Goal: Book appointment/travel/reservation

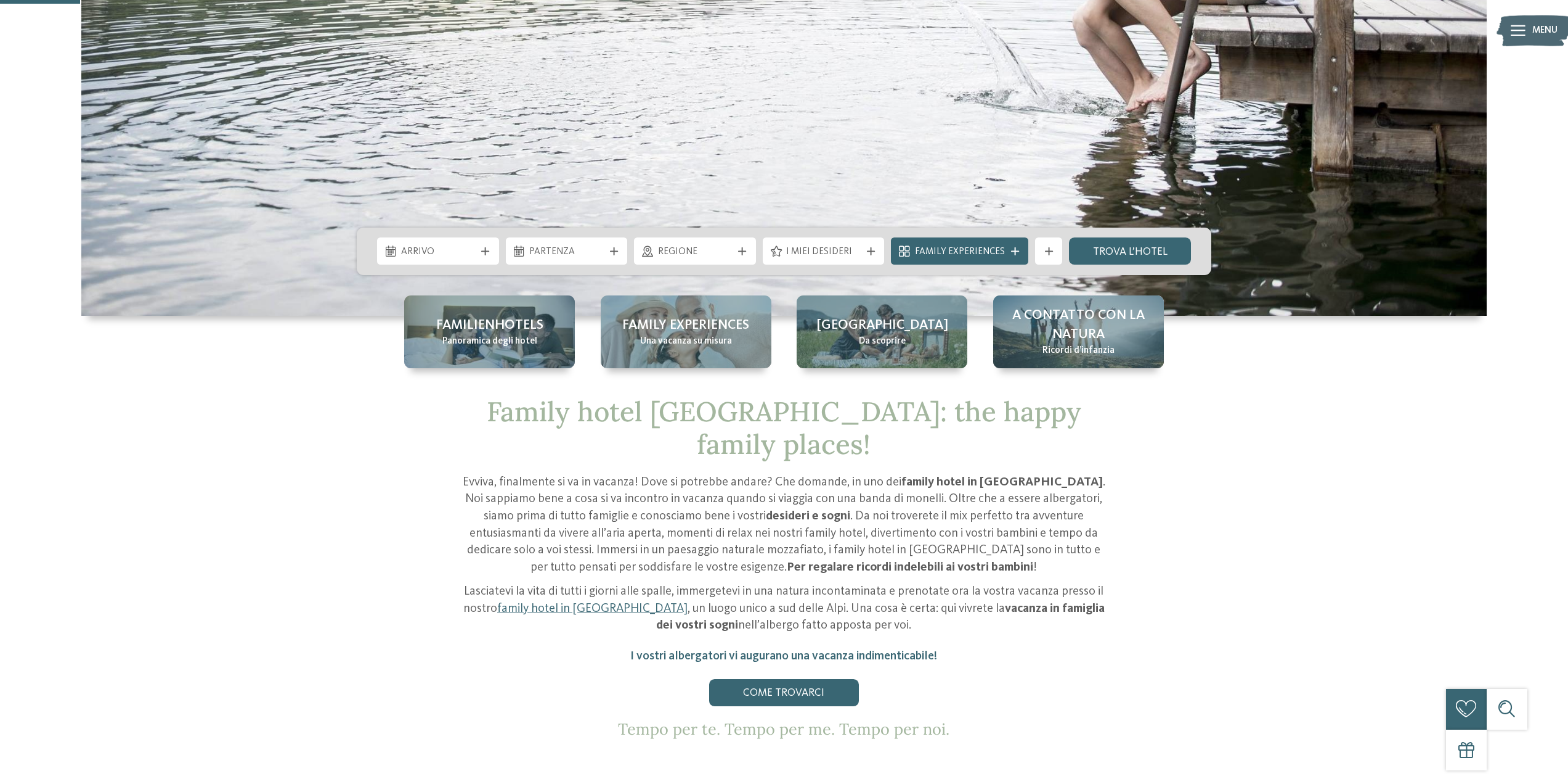
scroll to position [493, 0]
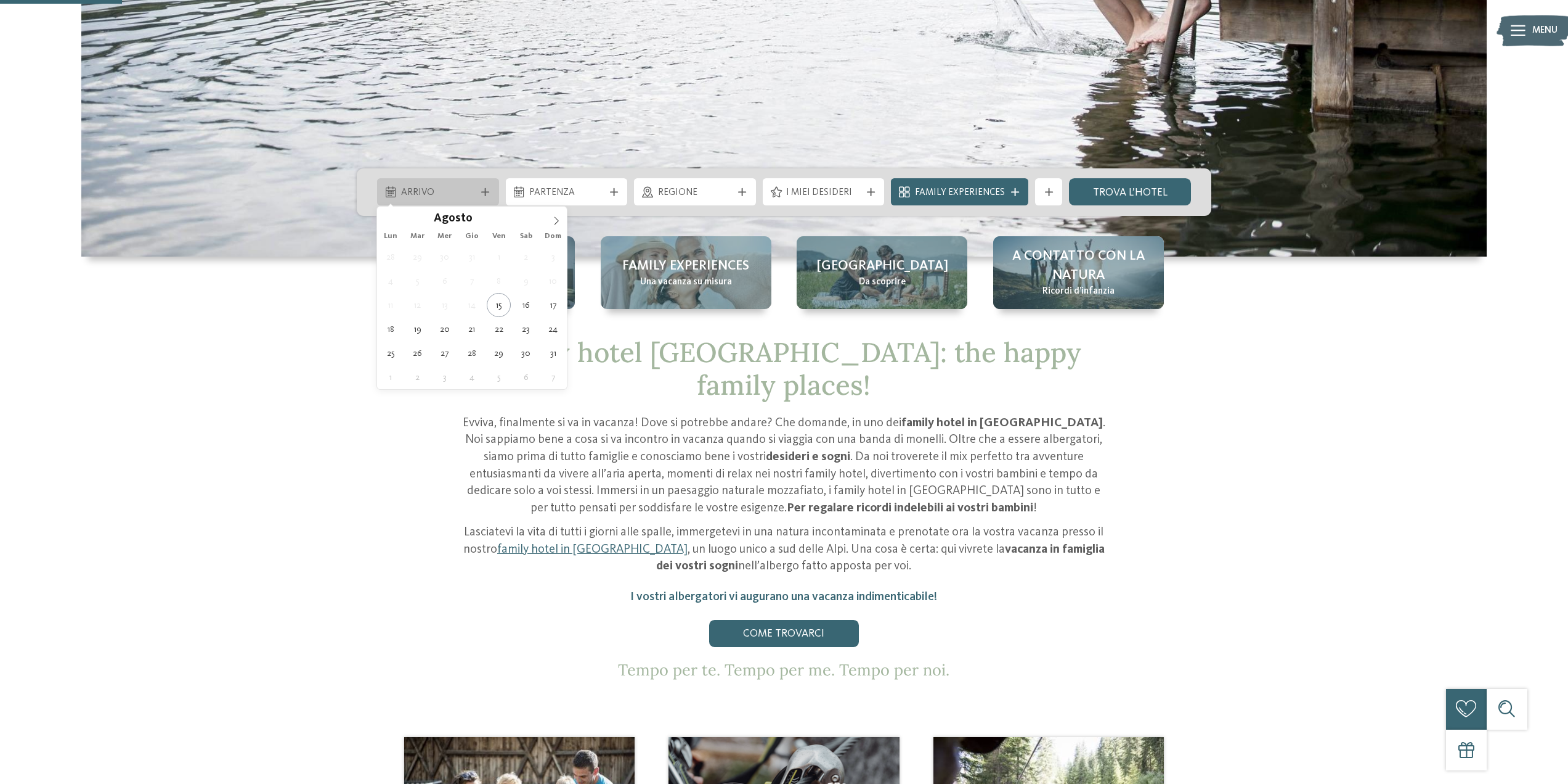
click at [478, 187] on div "Arrivo" at bounding box center [438, 193] width 81 height 15
type div "19.08.2025"
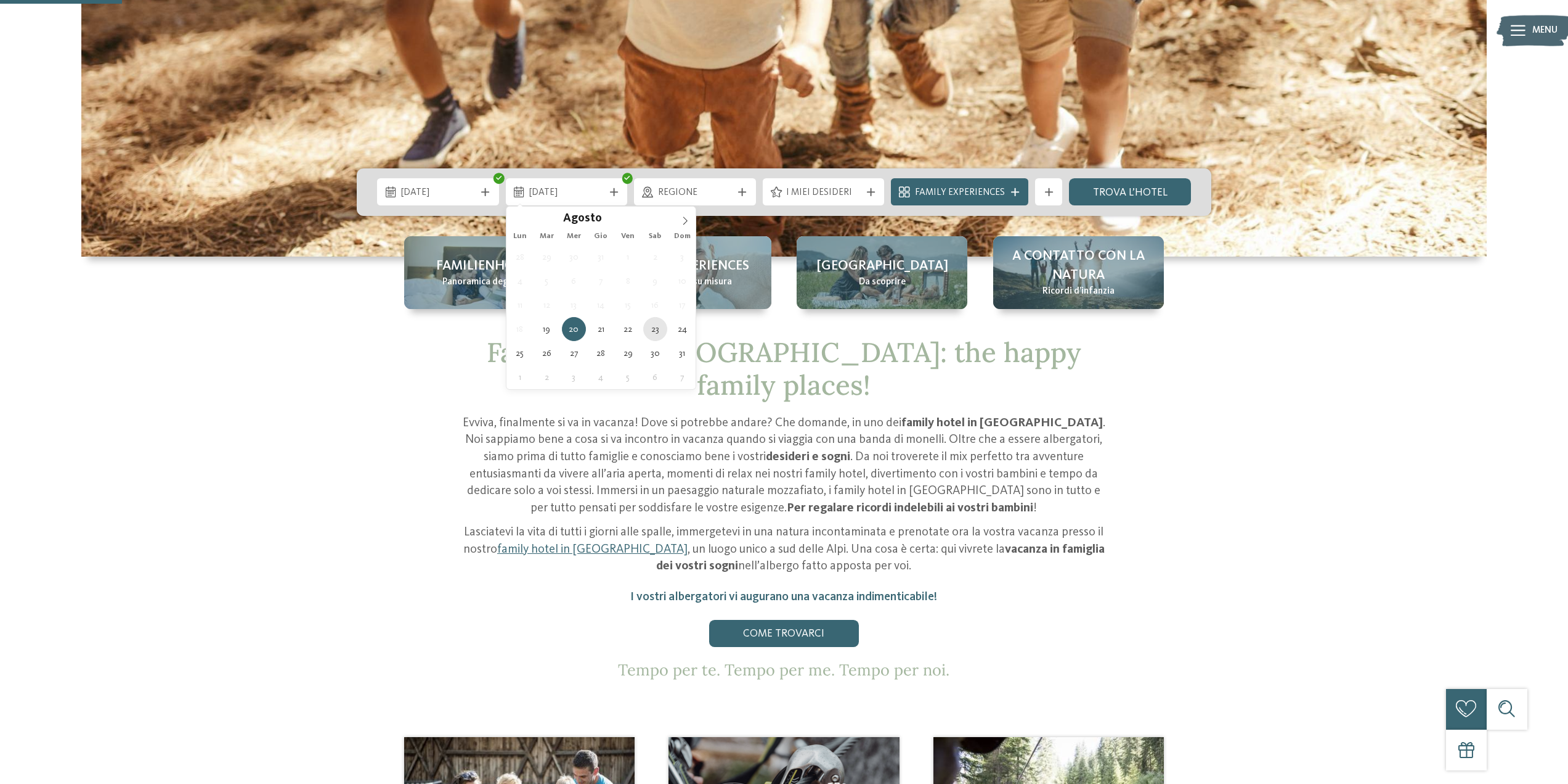
type div "23.08.2025"
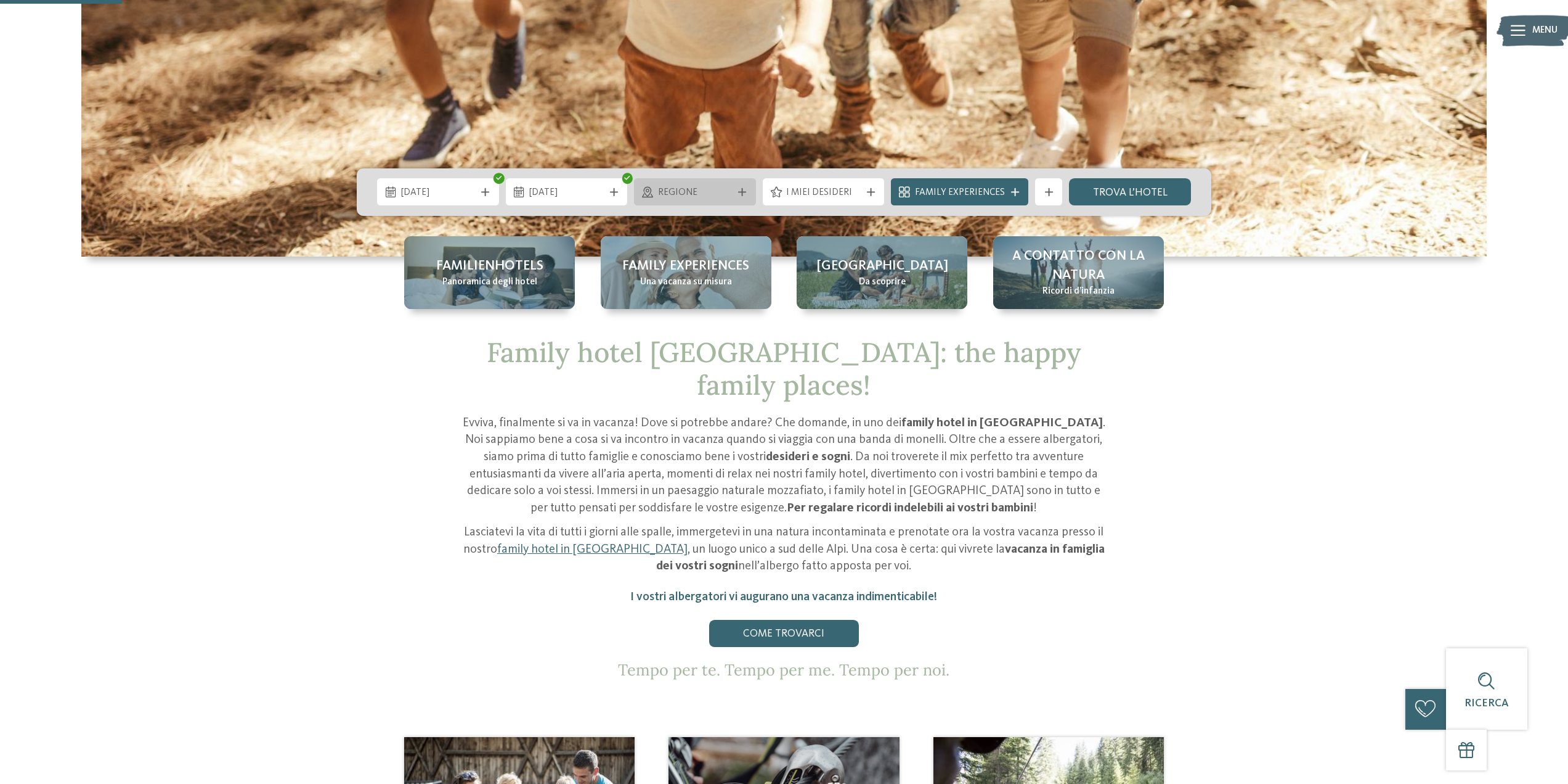
click at [710, 187] on span "Regione" at bounding box center [696, 193] width 75 height 13
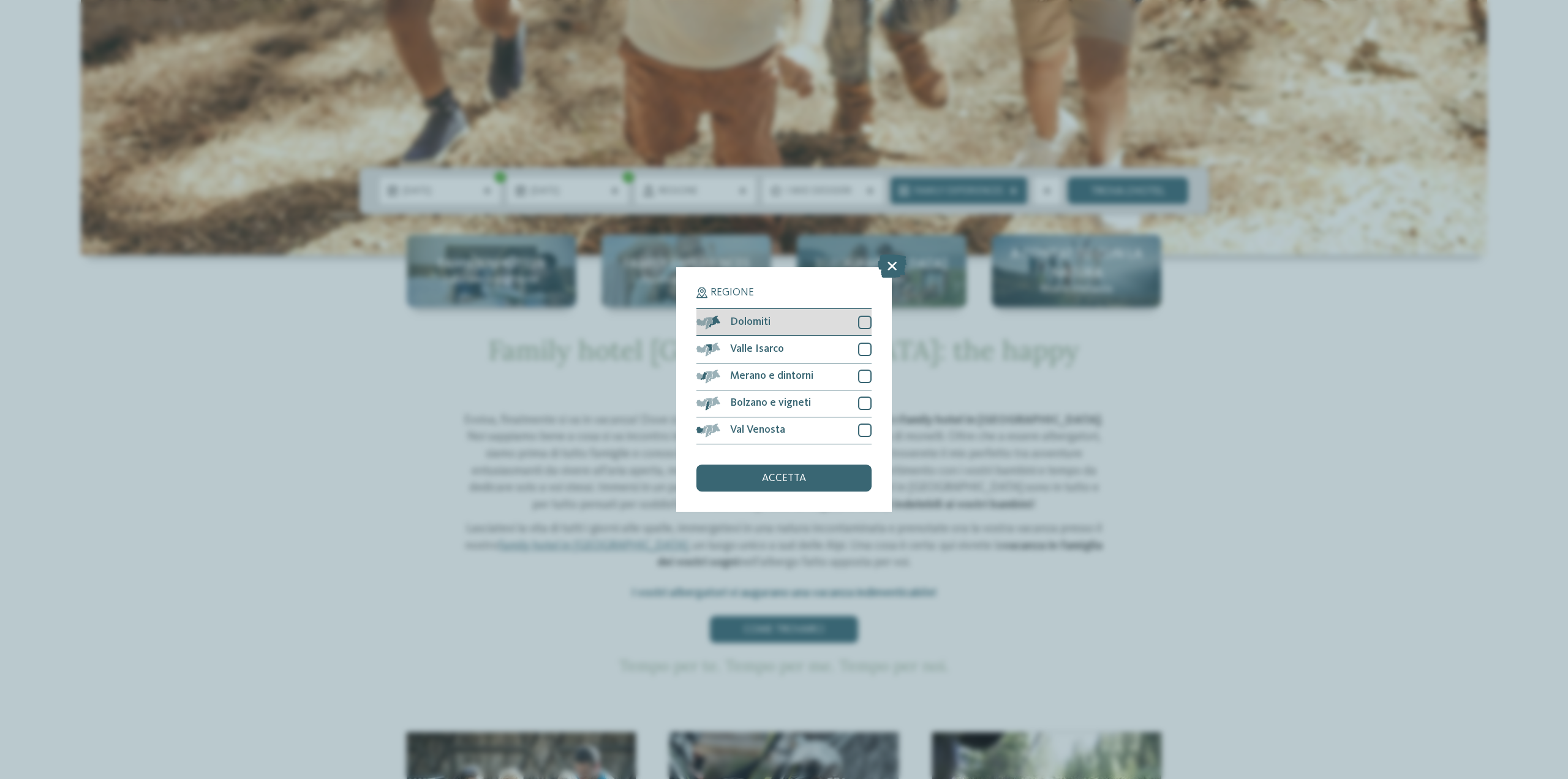
click at [862, 321] on div at bounding box center [864, 322] width 13 height 13
drag, startPoint x: 862, startPoint y: 350, endPoint x: 863, endPoint y: 361, distance: 11.0
click at [862, 350] on div at bounding box center [864, 349] width 13 height 13
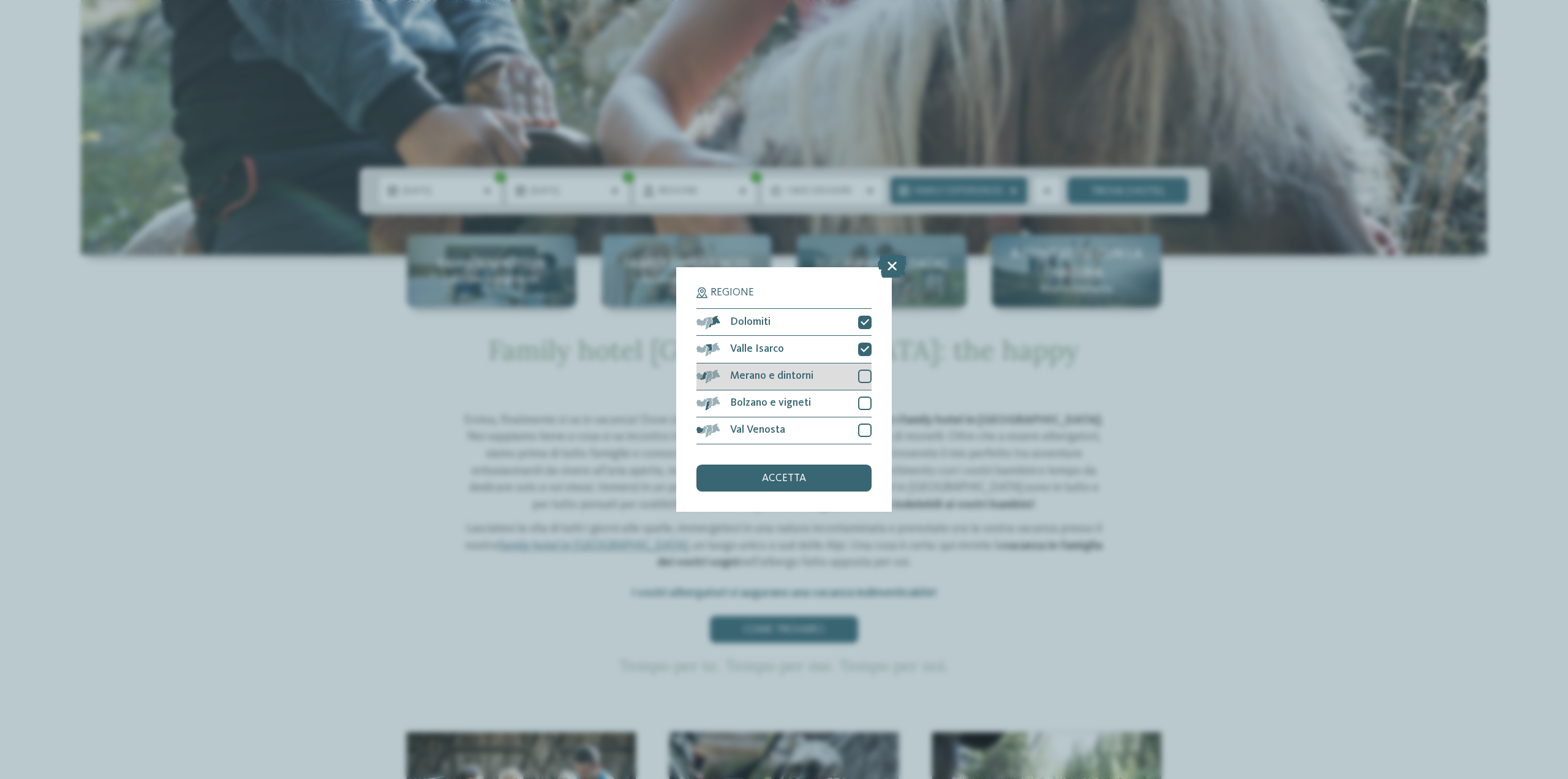
click at [863, 367] on div "Merano e dintorni" at bounding box center [784, 376] width 175 height 27
drag, startPoint x: 867, startPoint y: 392, endPoint x: 867, endPoint y: 399, distance: 7.0
click at [867, 396] on div "Bolzano e vigneti" at bounding box center [784, 403] width 175 height 27
drag, startPoint x: 869, startPoint y: 429, endPoint x: 865, endPoint y: 444, distance: 15.5
click at [869, 430] on div at bounding box center [864, 429] width 13 height 13
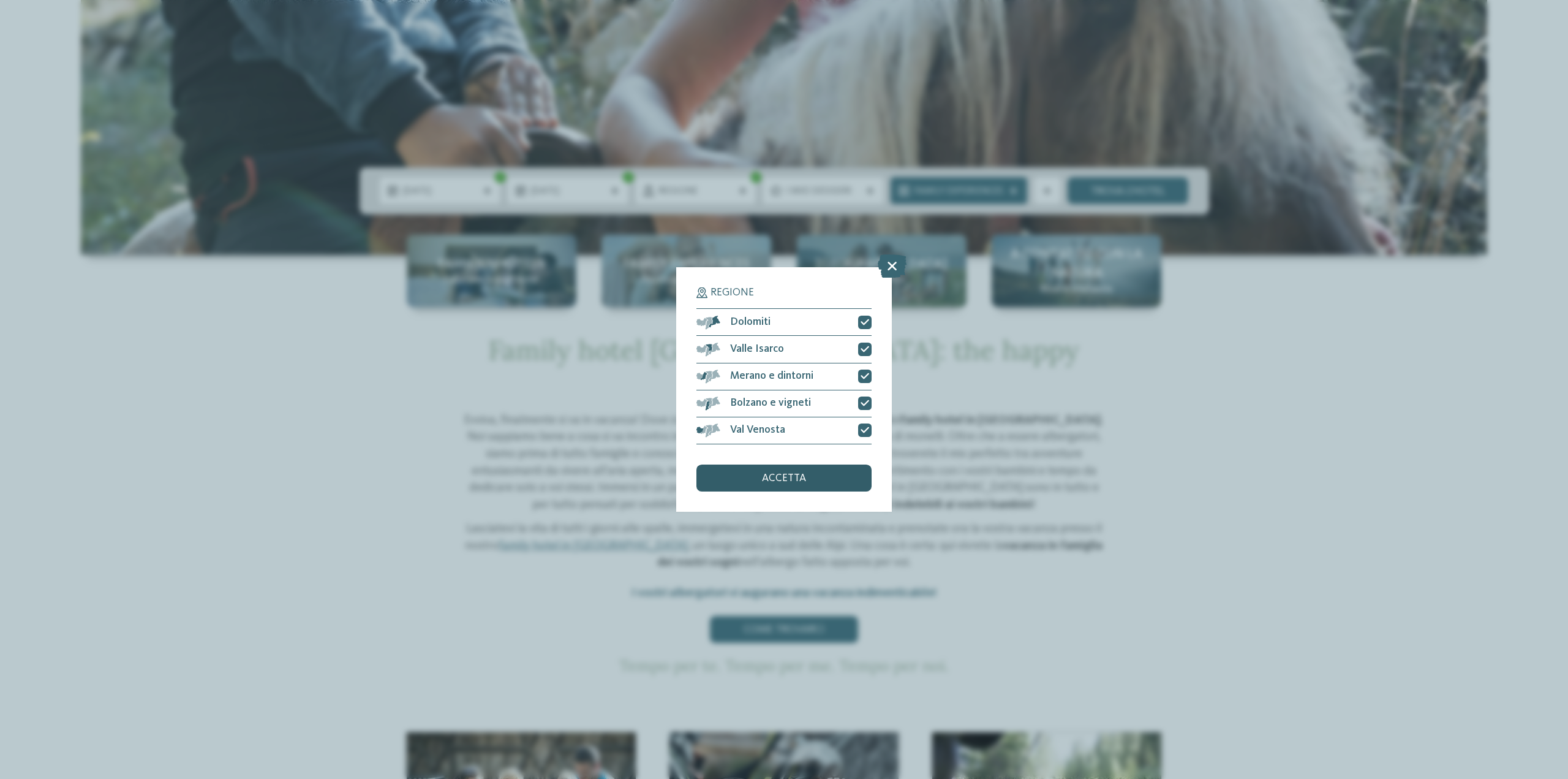
click at [833, 472] on div "accetta" at bounding box center [784, 478] width 175 height 27
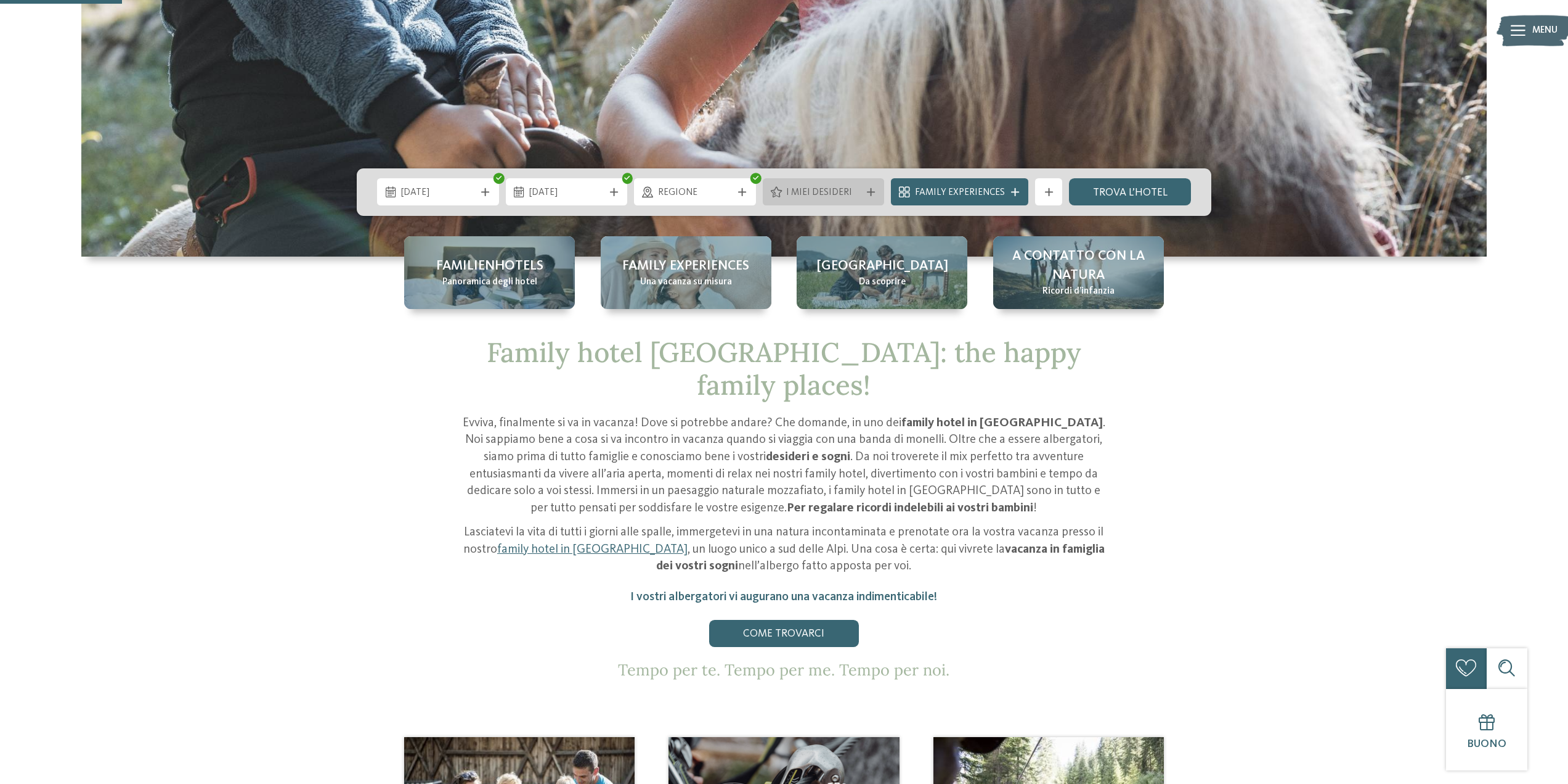
click at [821, 196] on span "I miei desideri" at bounding box center [824, 193] width 75 height 13
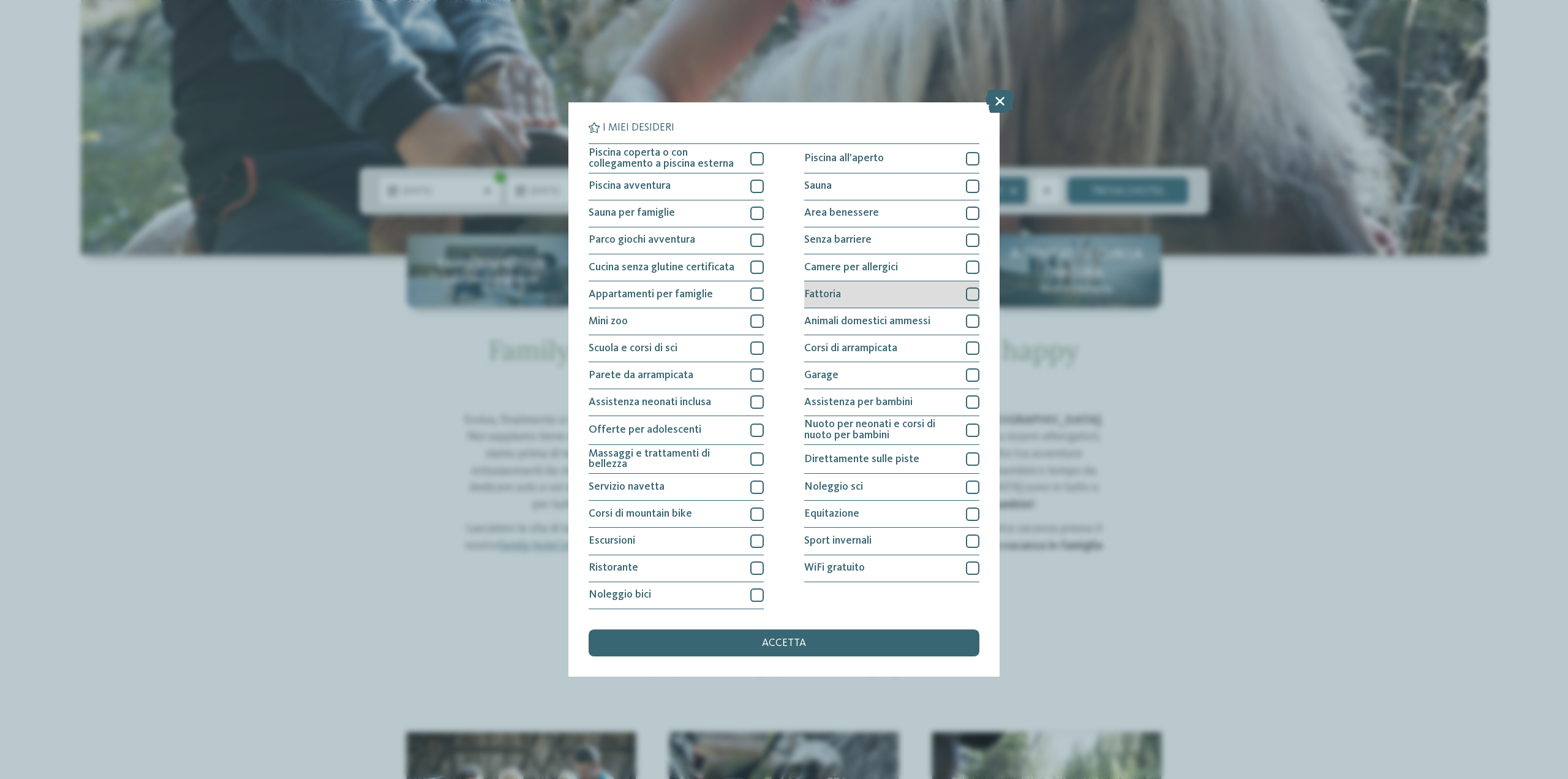
click at [973, 294] on div at bounding box center [972, 294] width 13 height 13
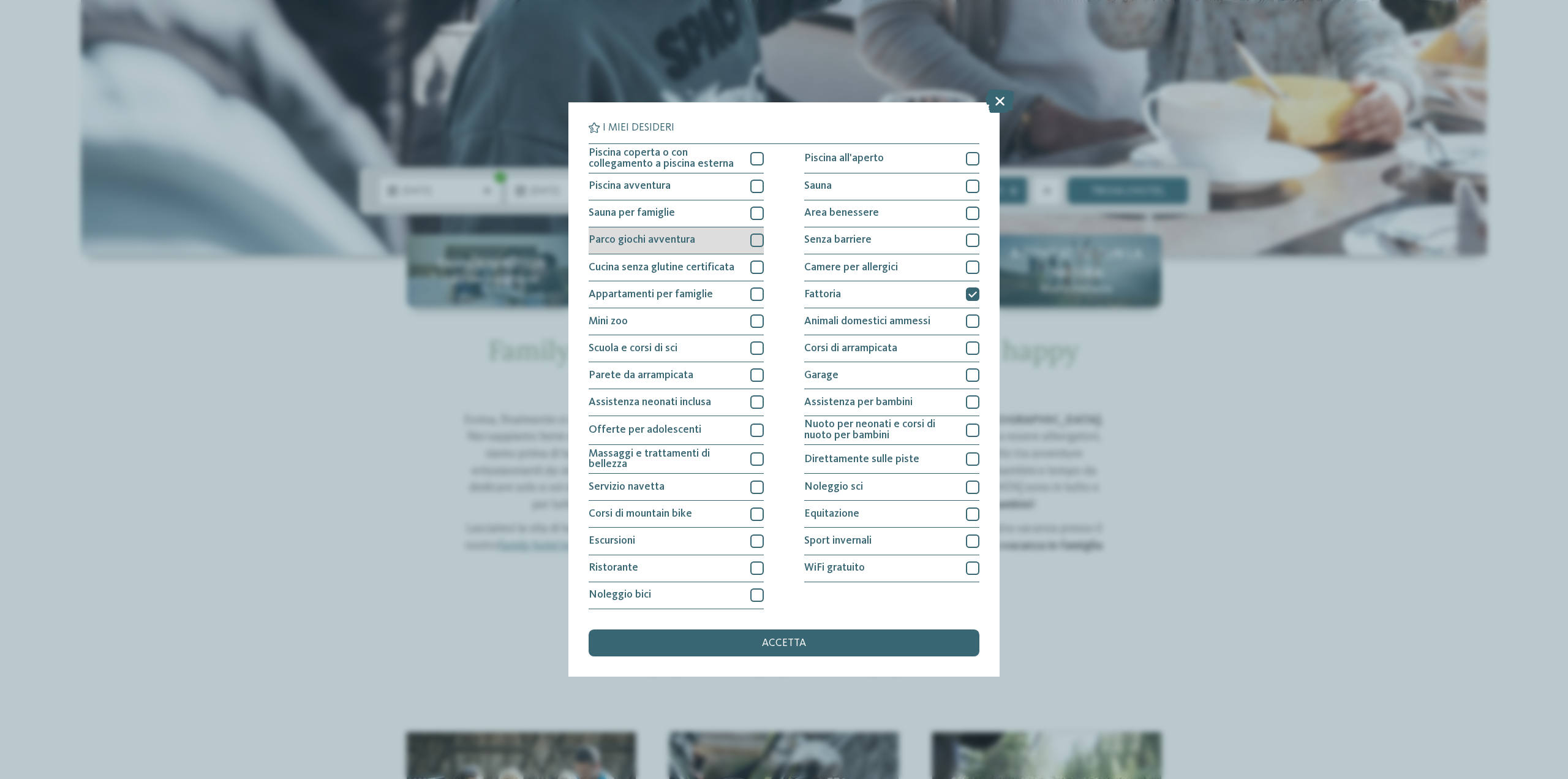
click at [756, 236] on div at bounding box center [757, 240] width 13 height 13
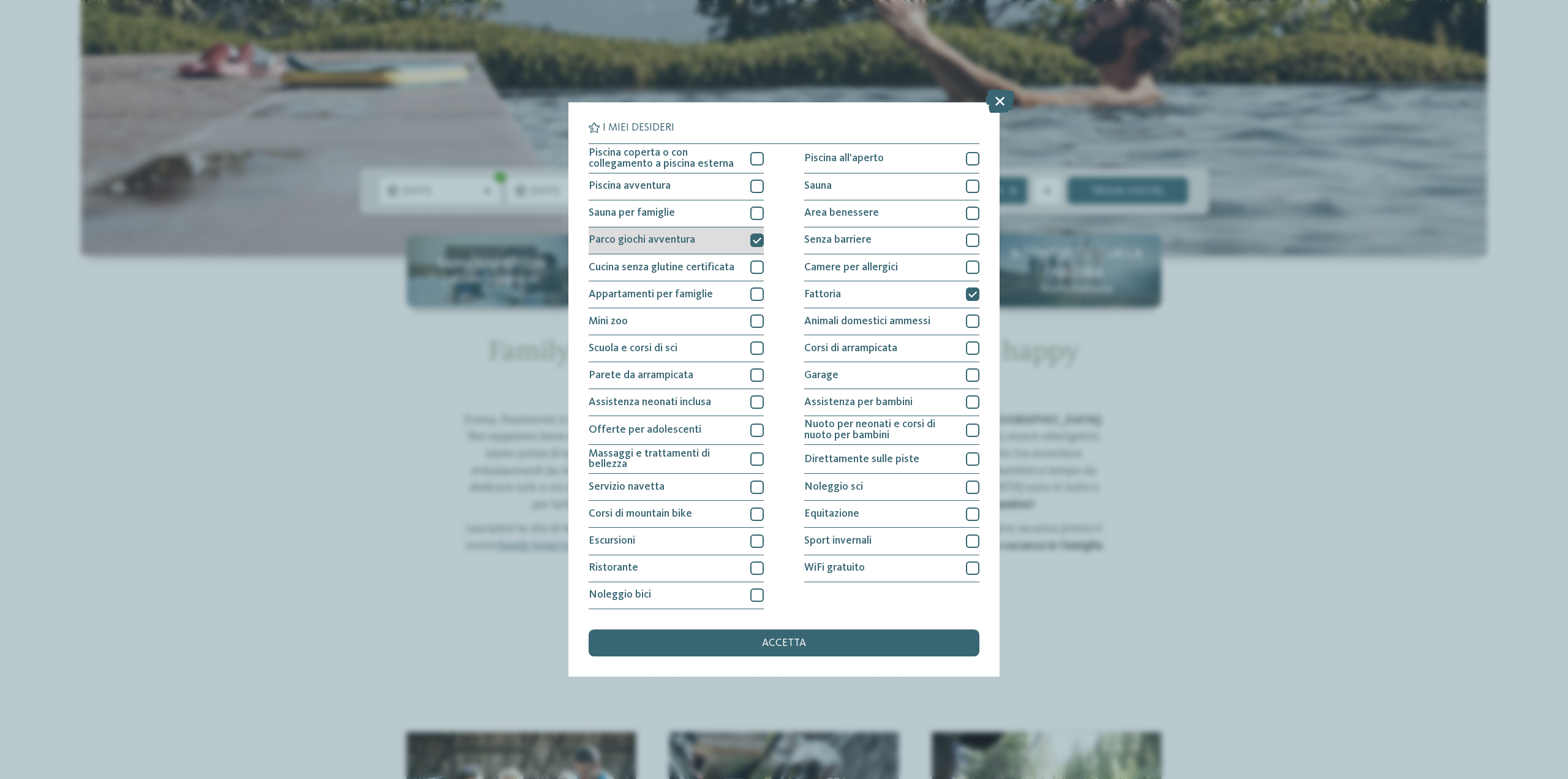
click at [756, 240] on icon at bounding box center [757, 240] width 8 height 8
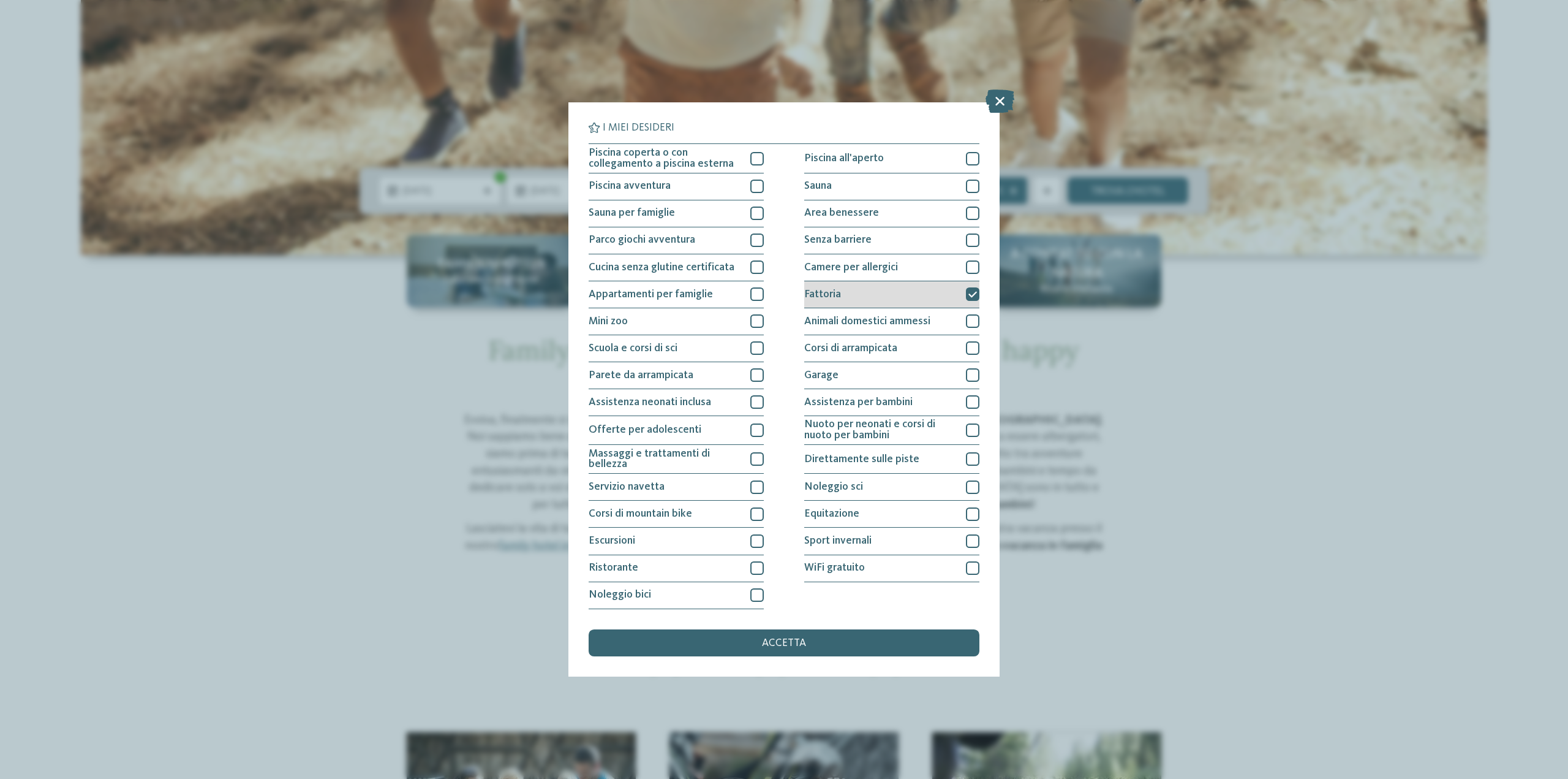
click at [973, 292] on icon at bounding box center [972, 294] width 8 height 8
click at [864, 642] on div "accetta" at bounding box center [784, 642] width 390 height 27
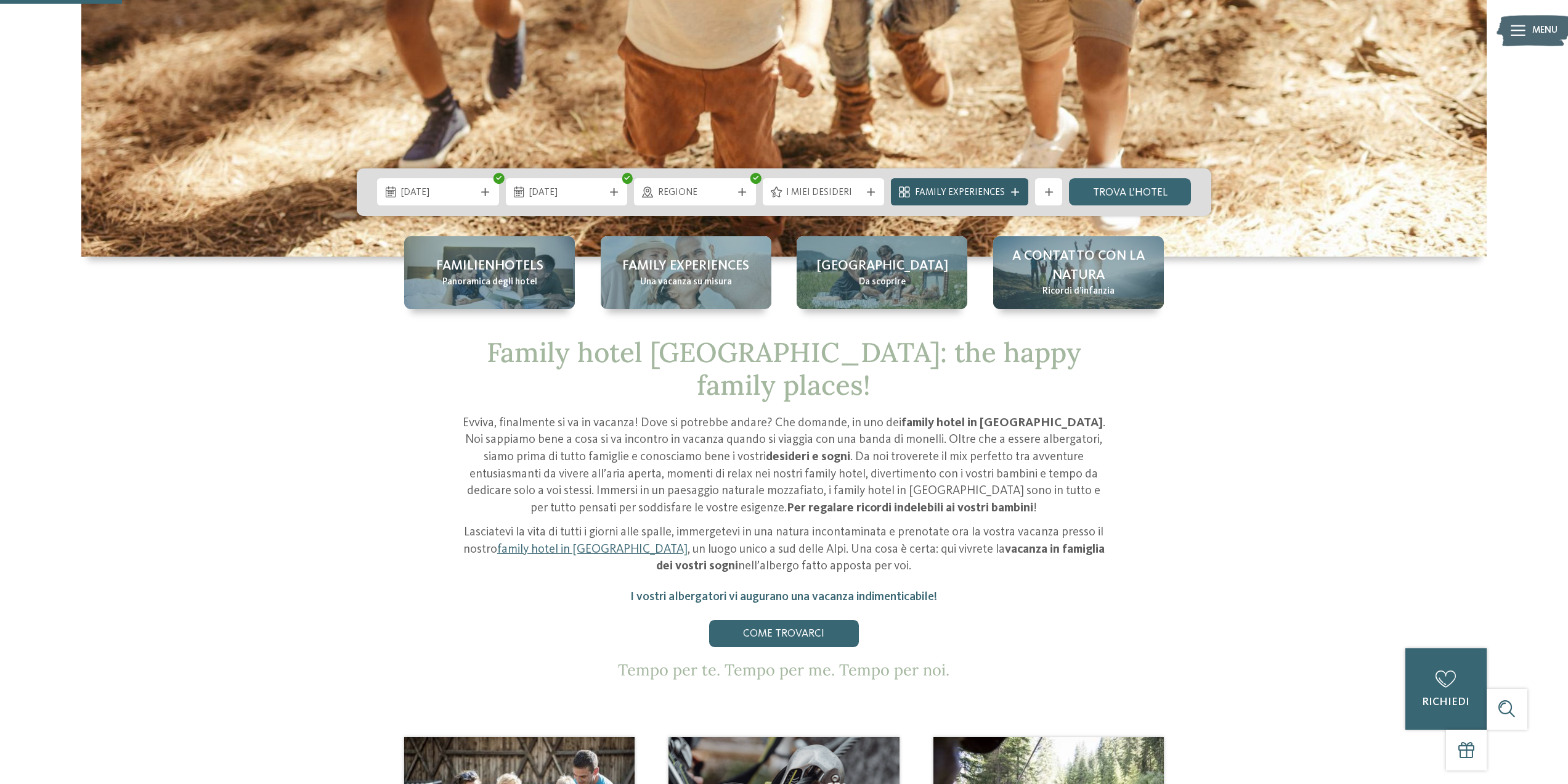
click at [1002, 195] on span "Family Experiences" at bounding box center [960, 193] width 90 height 13
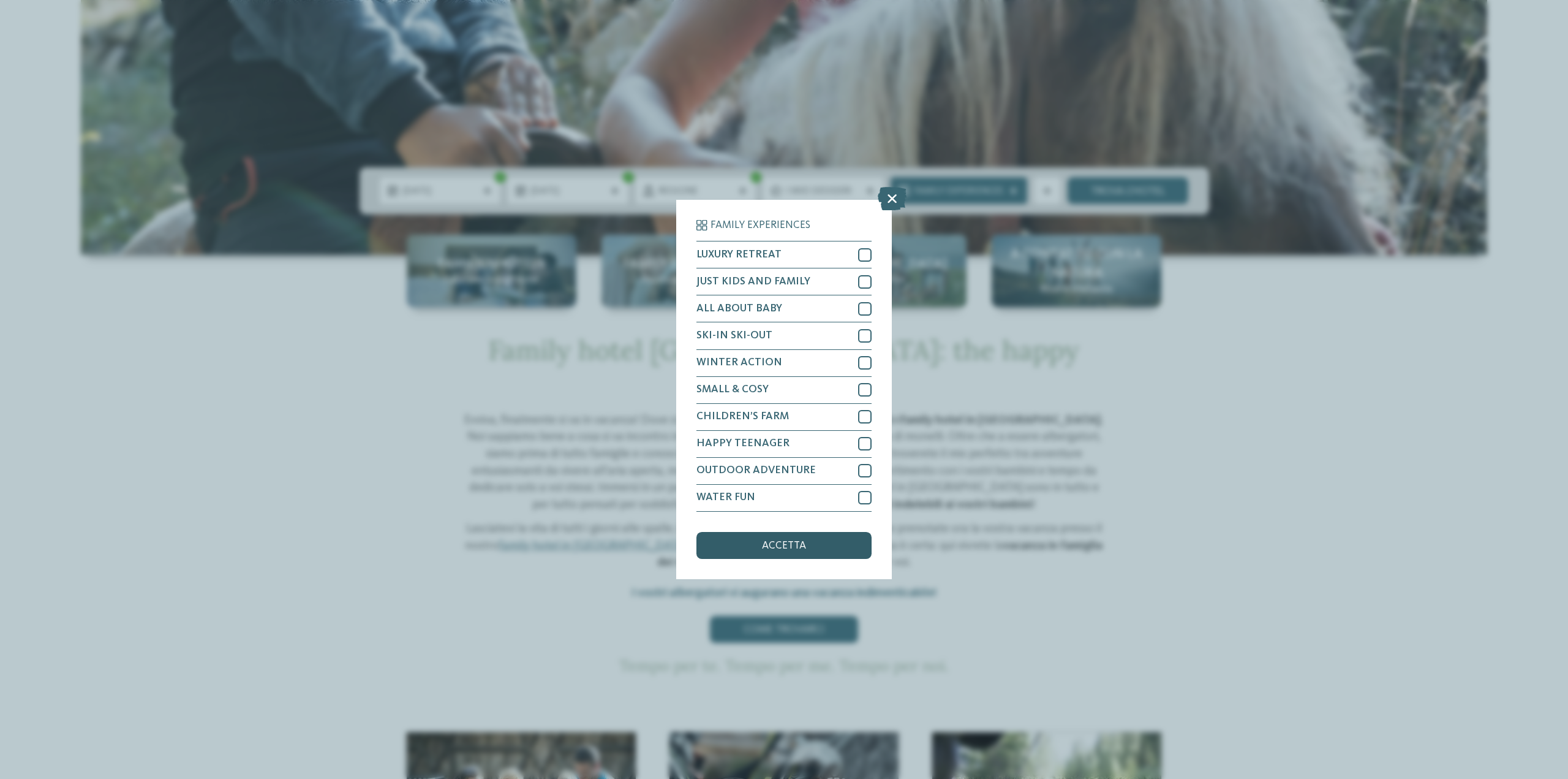
click at [757, 549] on div "accetta" at bounding box center [784, 545] width 175 height 27
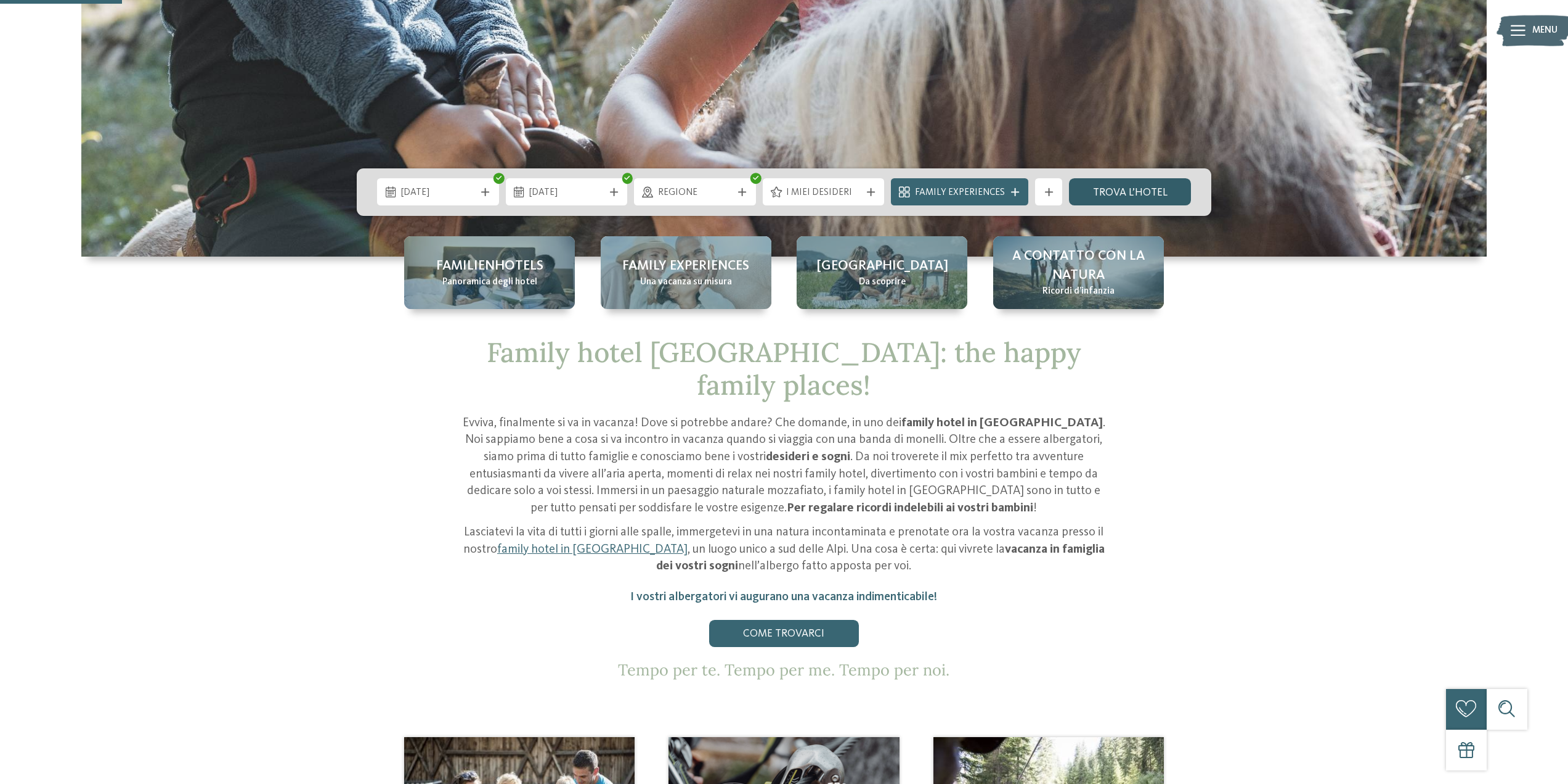
click at [1126, 196] on link "trova l’hotel" at bounding box center [1130, 191] width 122 height 27
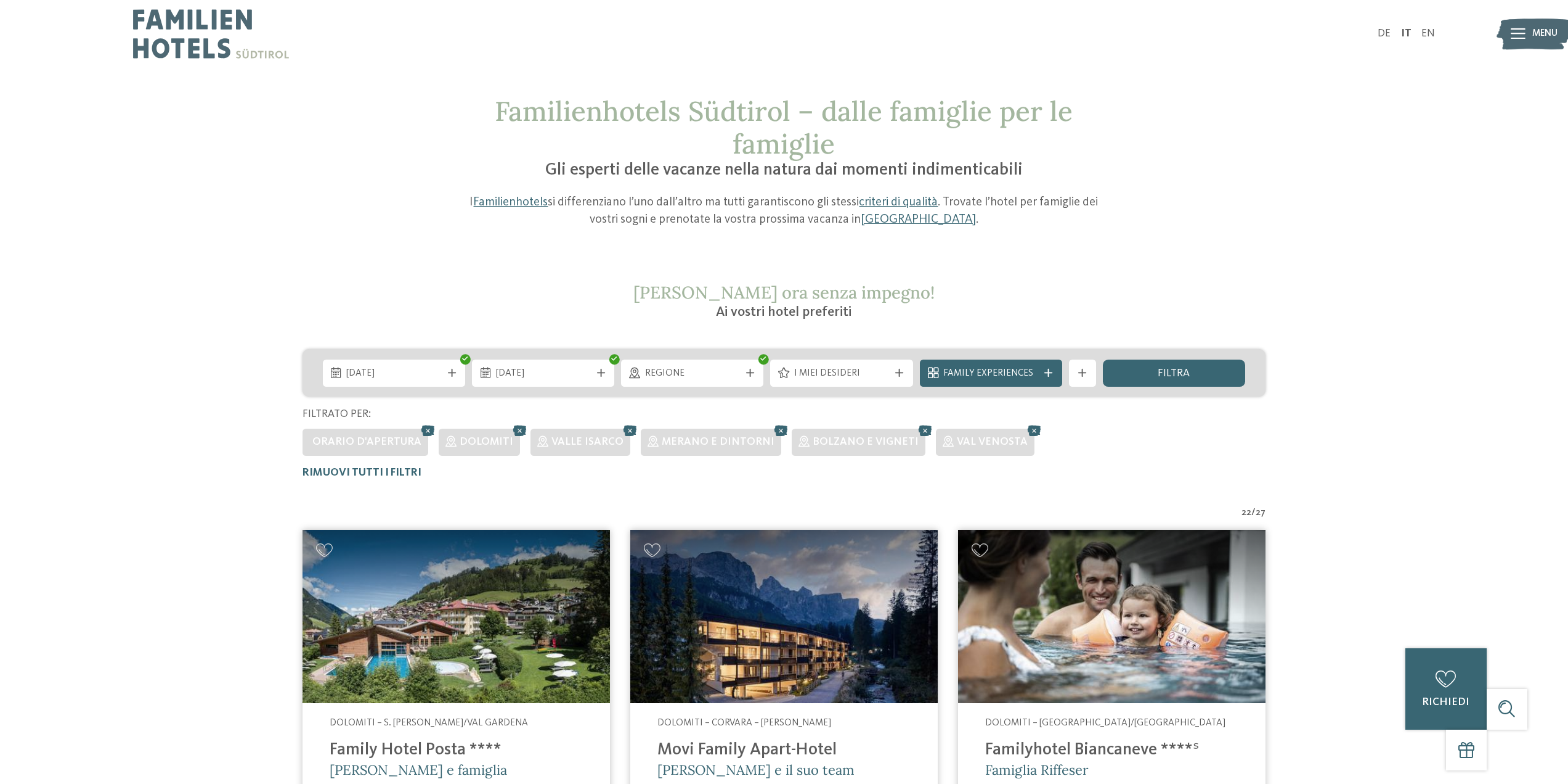
click at [1158, 365] on div "filtra" at bounding box center [1174, 372] width 142 height 27
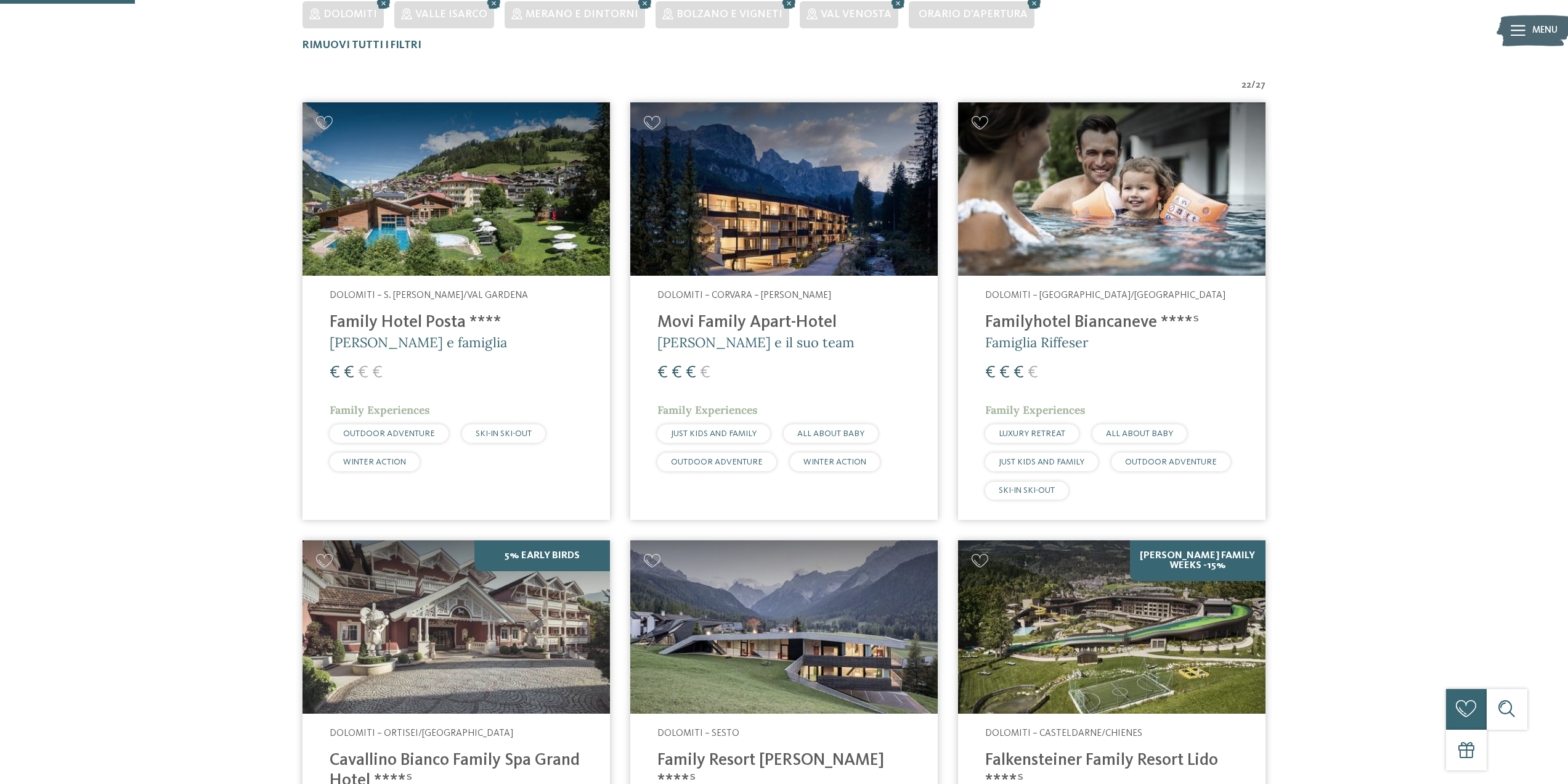
scroll to position [452, 0]
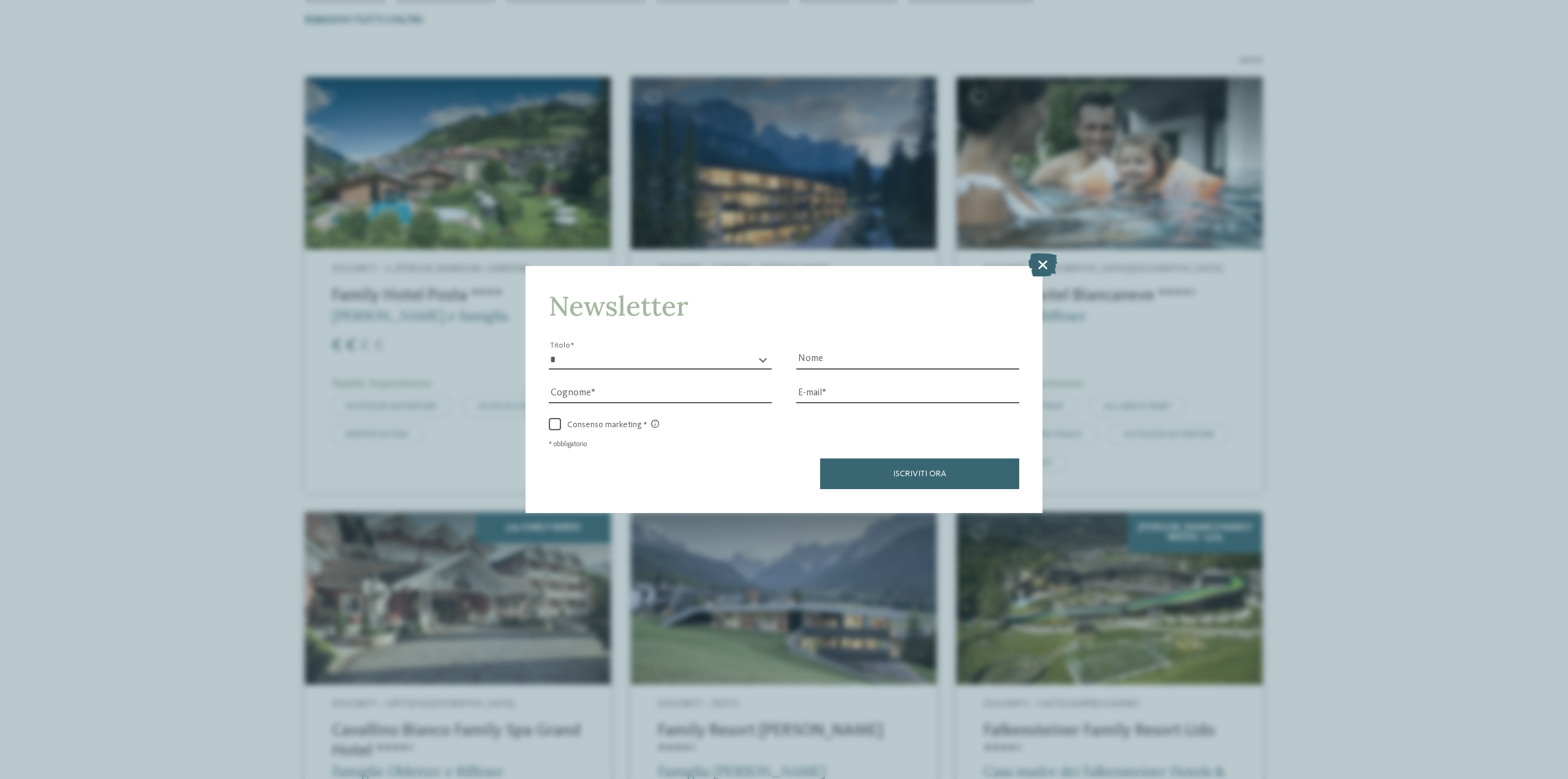
click at [1037, 263] on icon at bounding box center [1043, 264] width 29 height 23
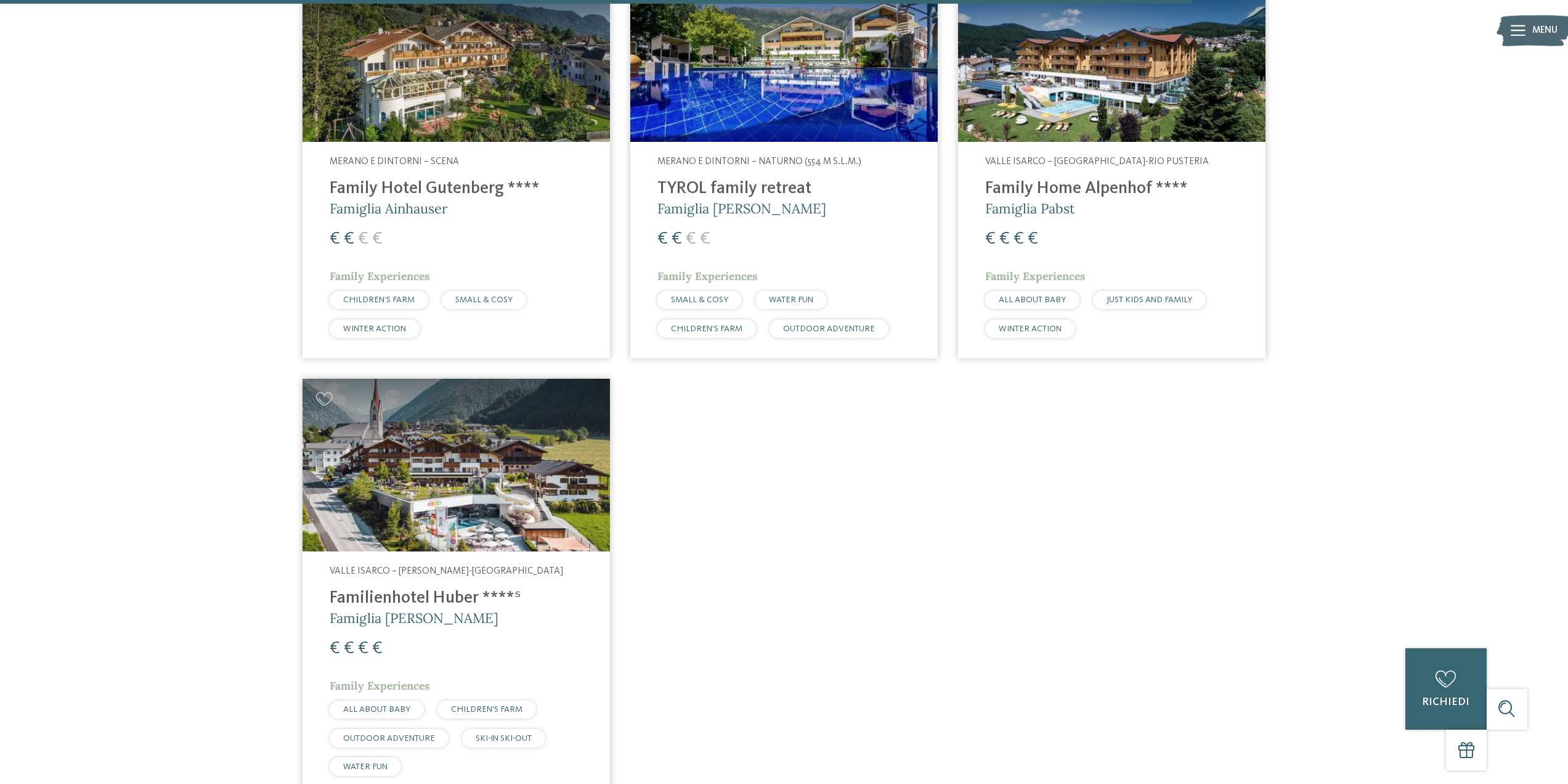
scroll to position [3288, 0]
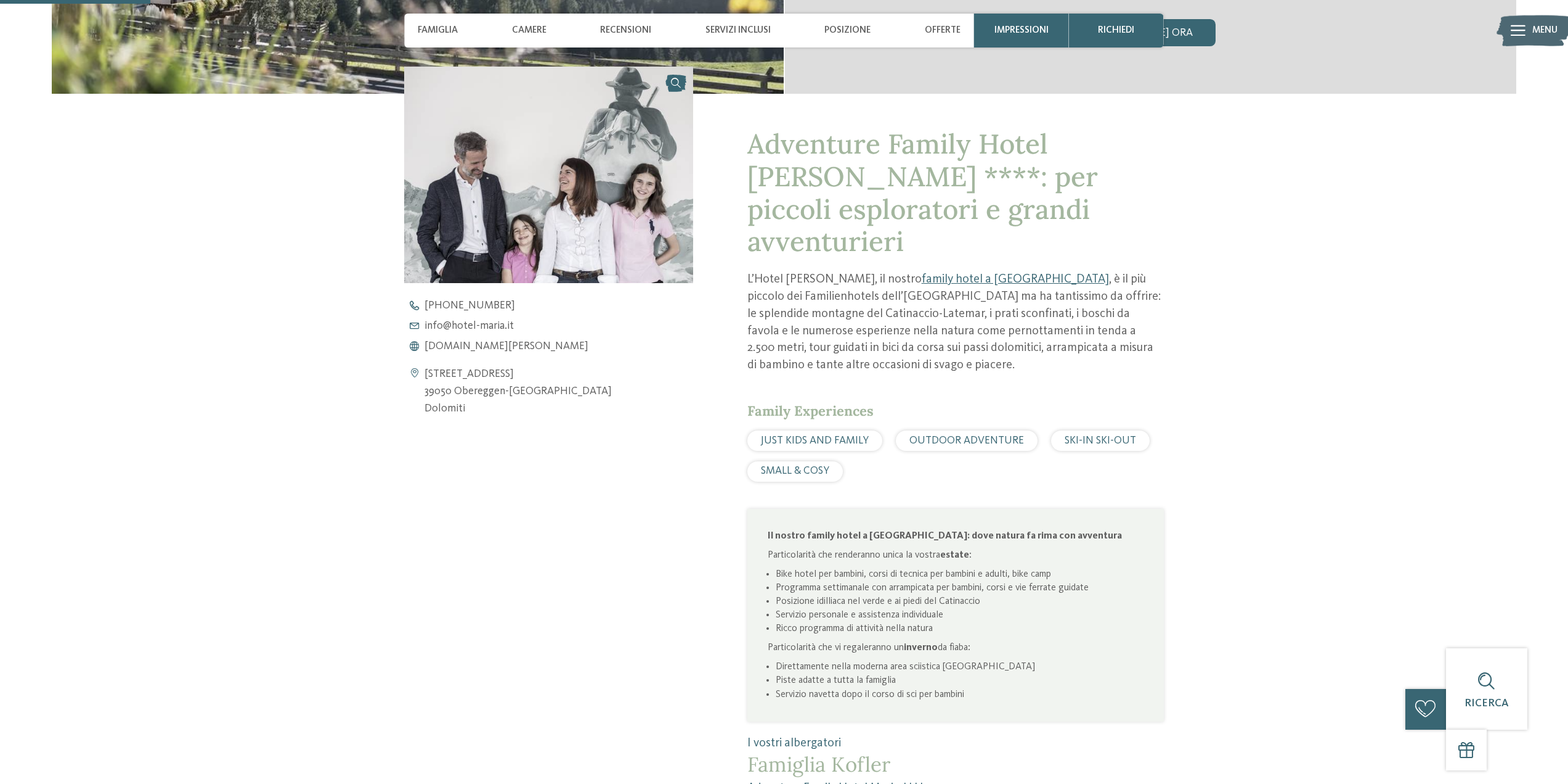
scroll to position [617, 0]
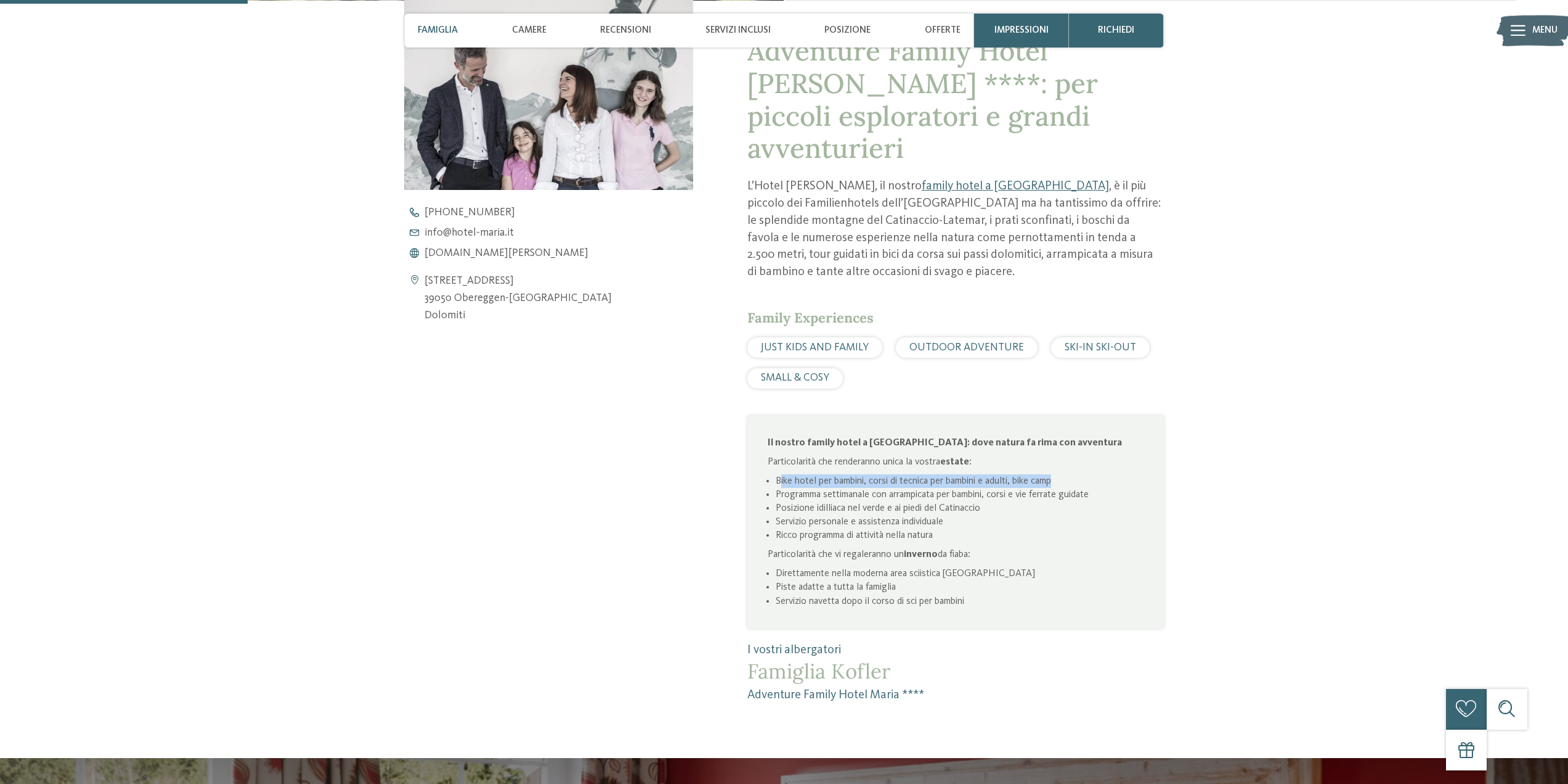
drag, startPoint x: 781, startPoint y: 451, endPoint x: 1069, endPoint y: 446, distance: 288.0
click at [1069, 474] on li "Bike hotel per bambini, corsi di tecnica per bambini e adulti, bike camp" at bounding box center [959, 481] width 367 height 13
drag, startPoint x: 784, startPoint y: 460, endPoint x: 1106, endPoint y: 462, distance: 322.0
click at [1106, 487] on li "Programma settimanale con arrampicata per bambini, corsi e vie ferrate guidate" at bounding box center [959, 494] width 367 height 13
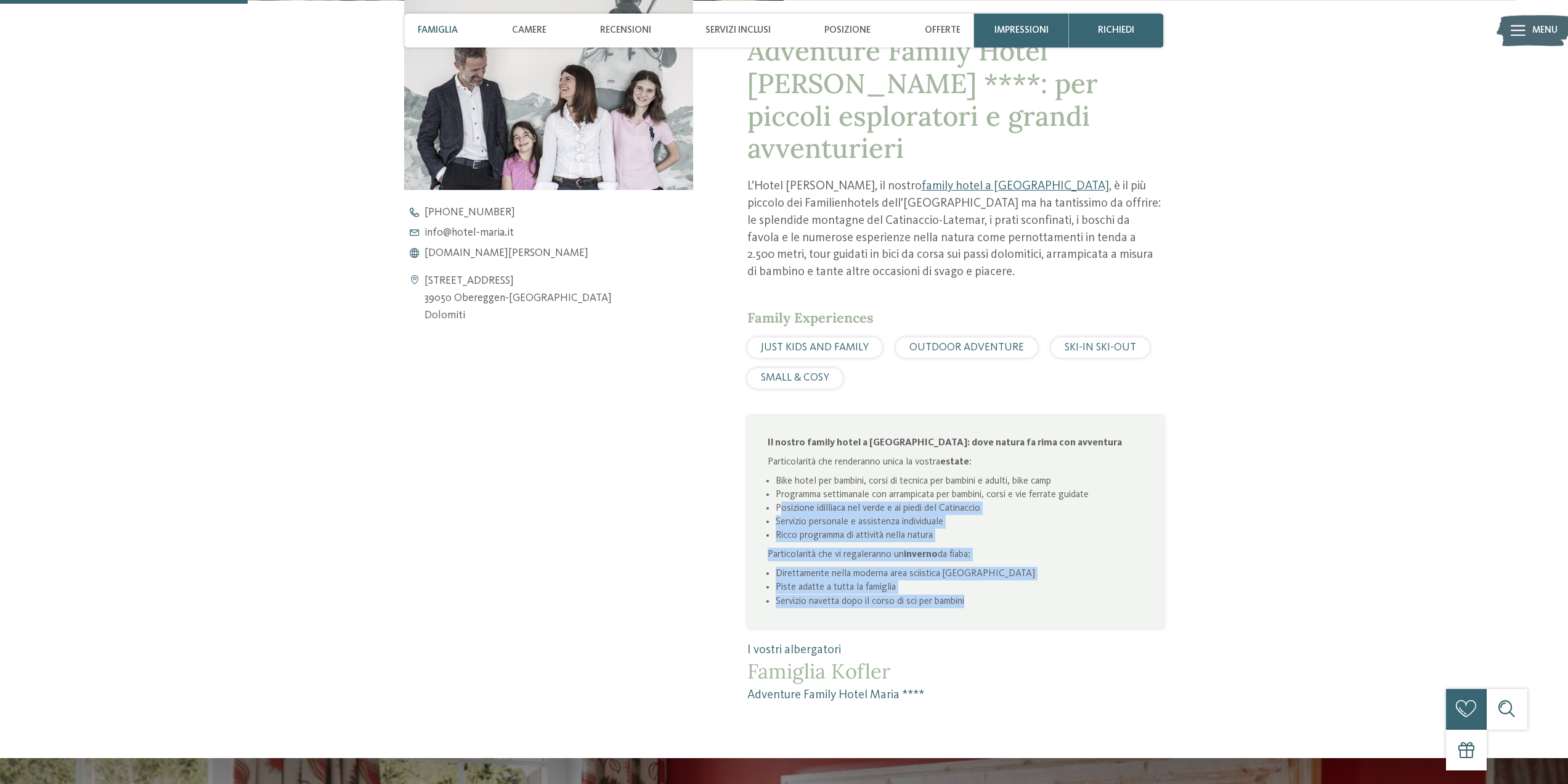
drag, startPoint x: 784, startPoint y: 473, endPoint x: 973, endPoint y: 569, distance: 212.0
click at [973, 569] on div "Il nostro family hotel a Obereggen: dove natura fa rima con avventura Particola…" at bounding box center [956, 522] width 376 height 172
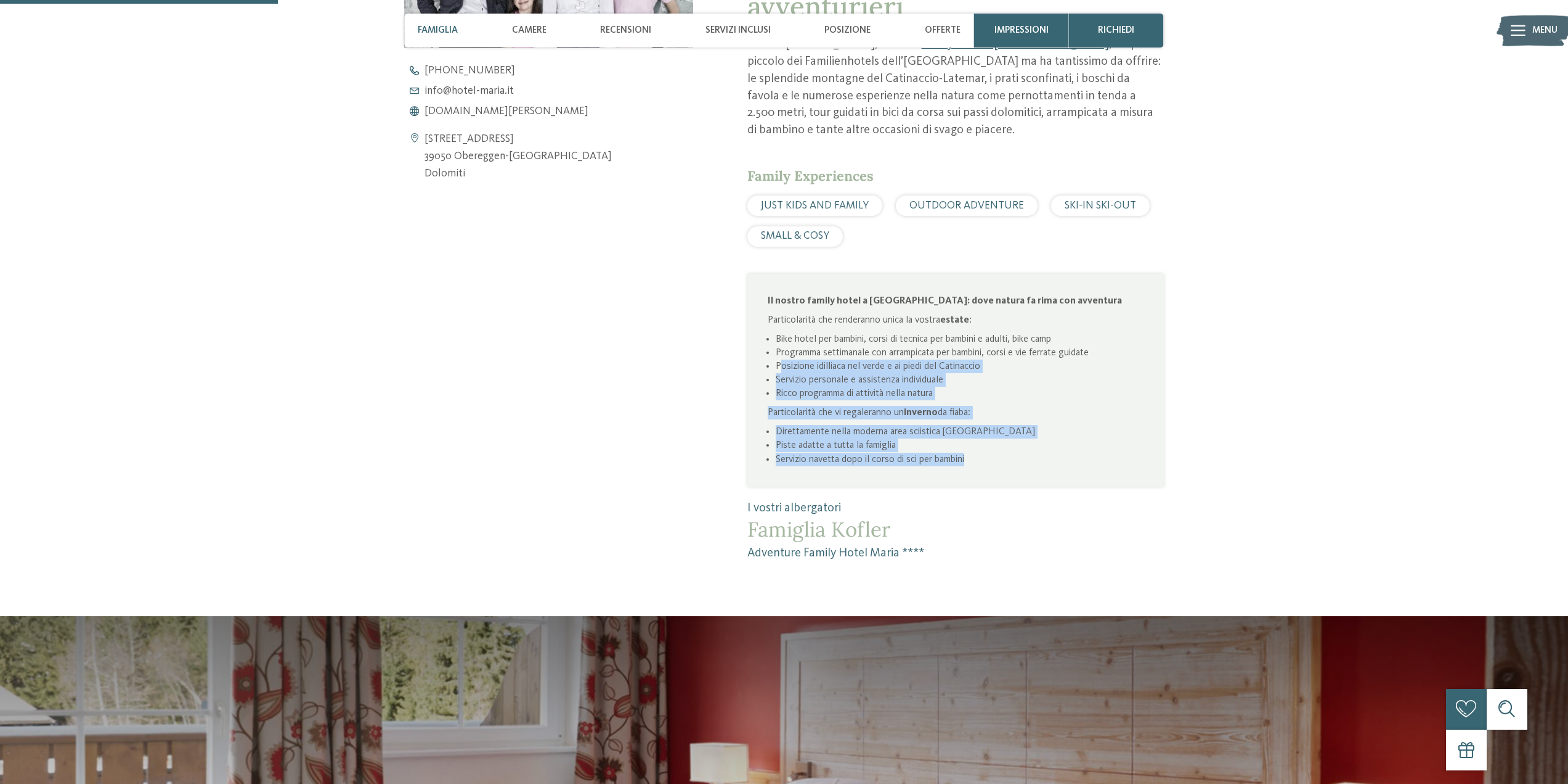
scroll to position [802, 0]
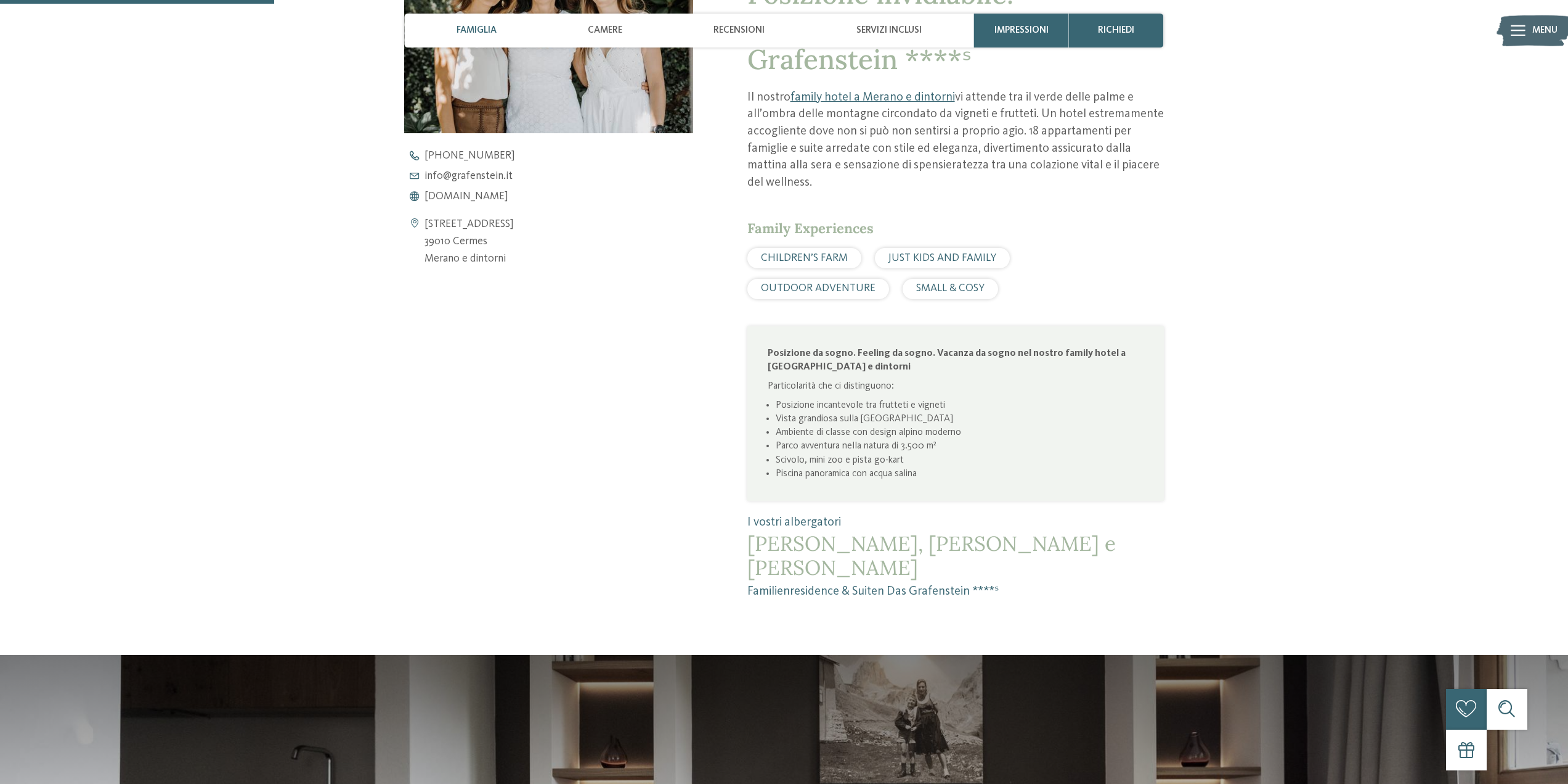
scroll to position [678, 0]
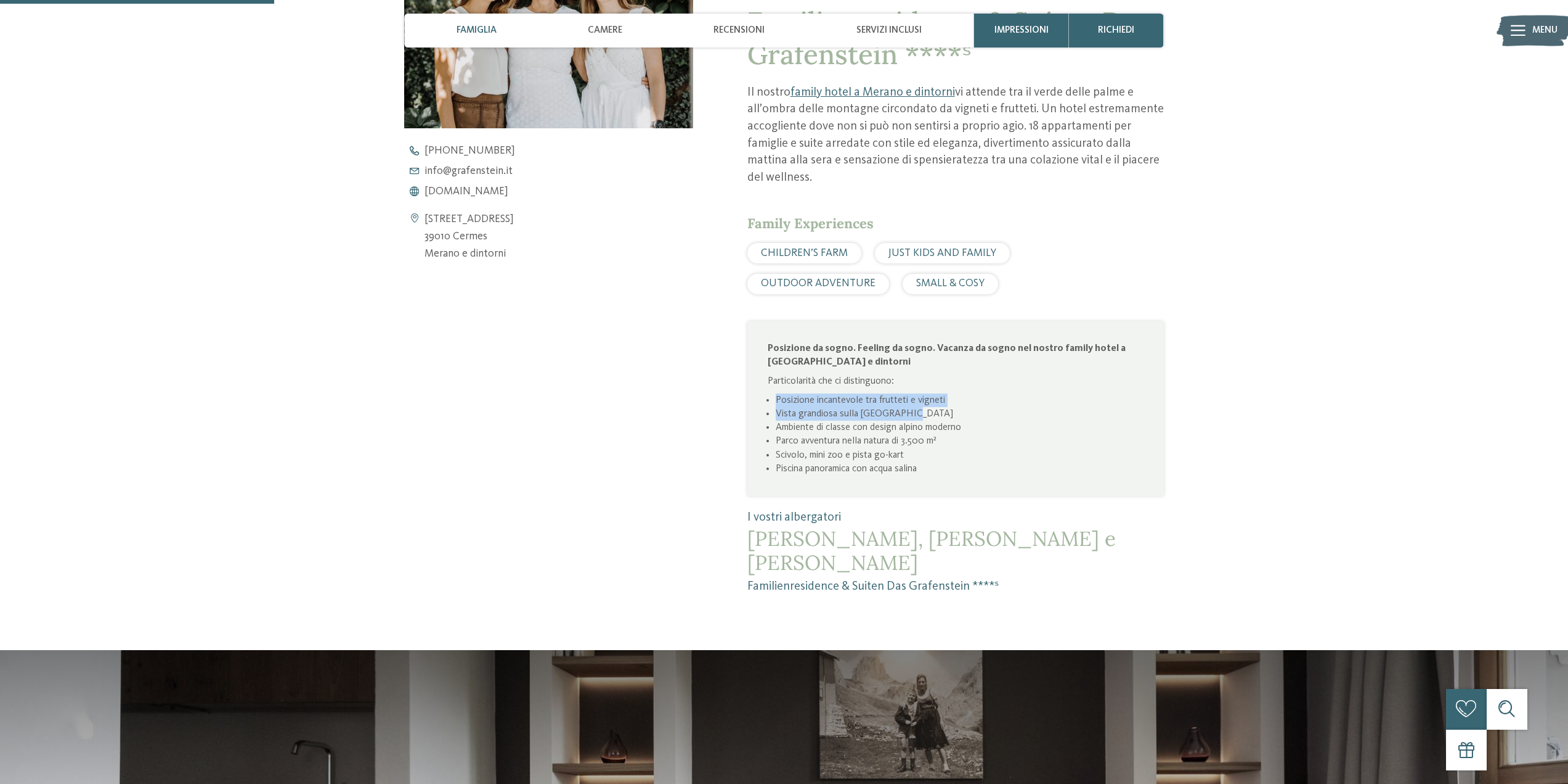
drag, startPoint x: 776, startPoint y: 395, endPoint x: 910, endPoint y: 410, distance: 134.8
click at [913, 409] on ul "Posizione incantevole tra frutteti e vigneti Vista grandiosa sulla [GEOGRAPHIC_…" at bounding box center [956, 434] width 376 height 82
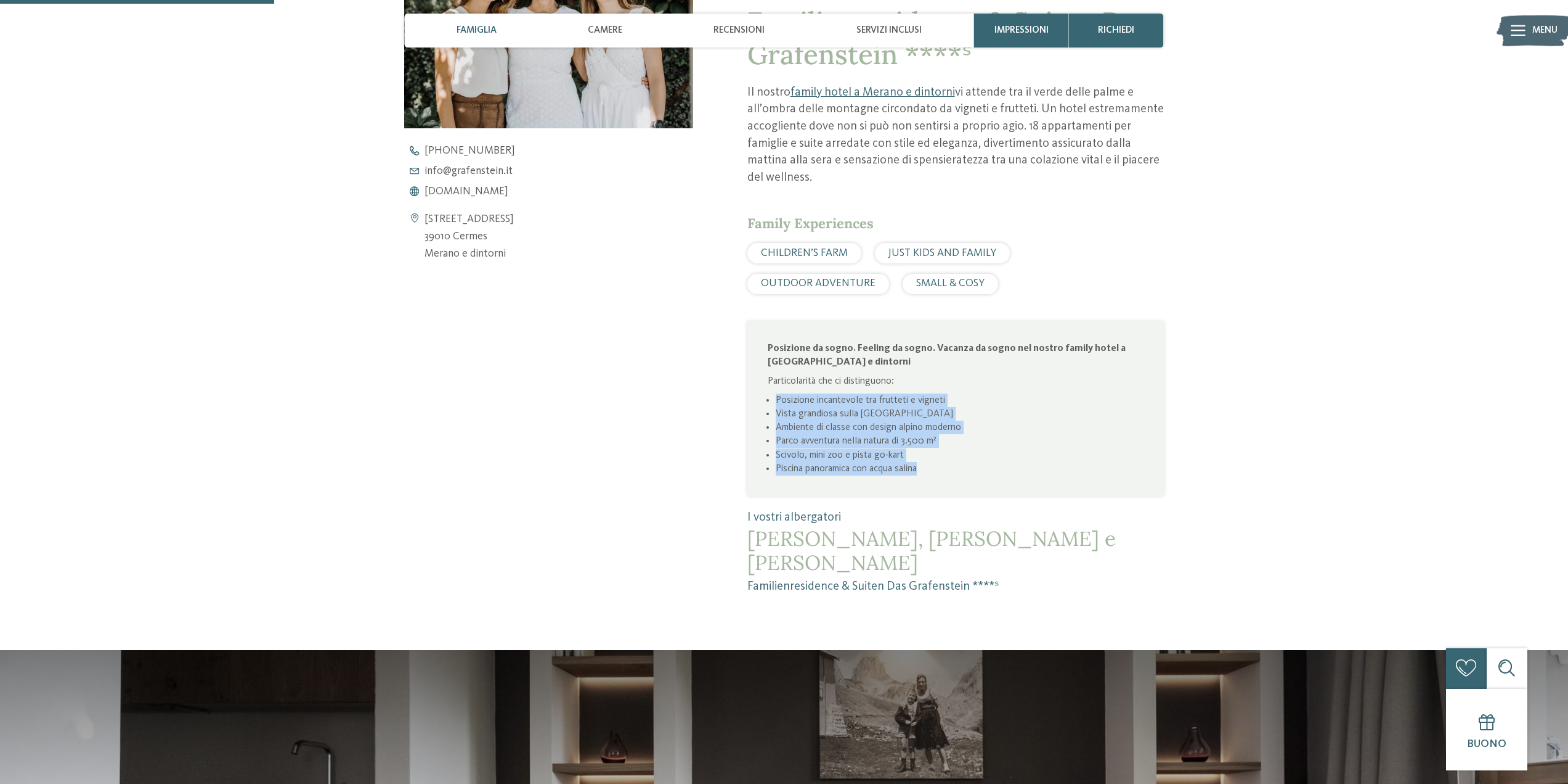
drag, startPoint x: 938, startPoint y: 470, endPoint x: 785, endPoint y: 393, distance: 171.3
click at [771, 404] on ul "Posizione incantevole tra frutteti e vigneti Vista grandiosa sulla [GEOGRAPHIC_…" at bounding box center [956, 434] width 376 height 82
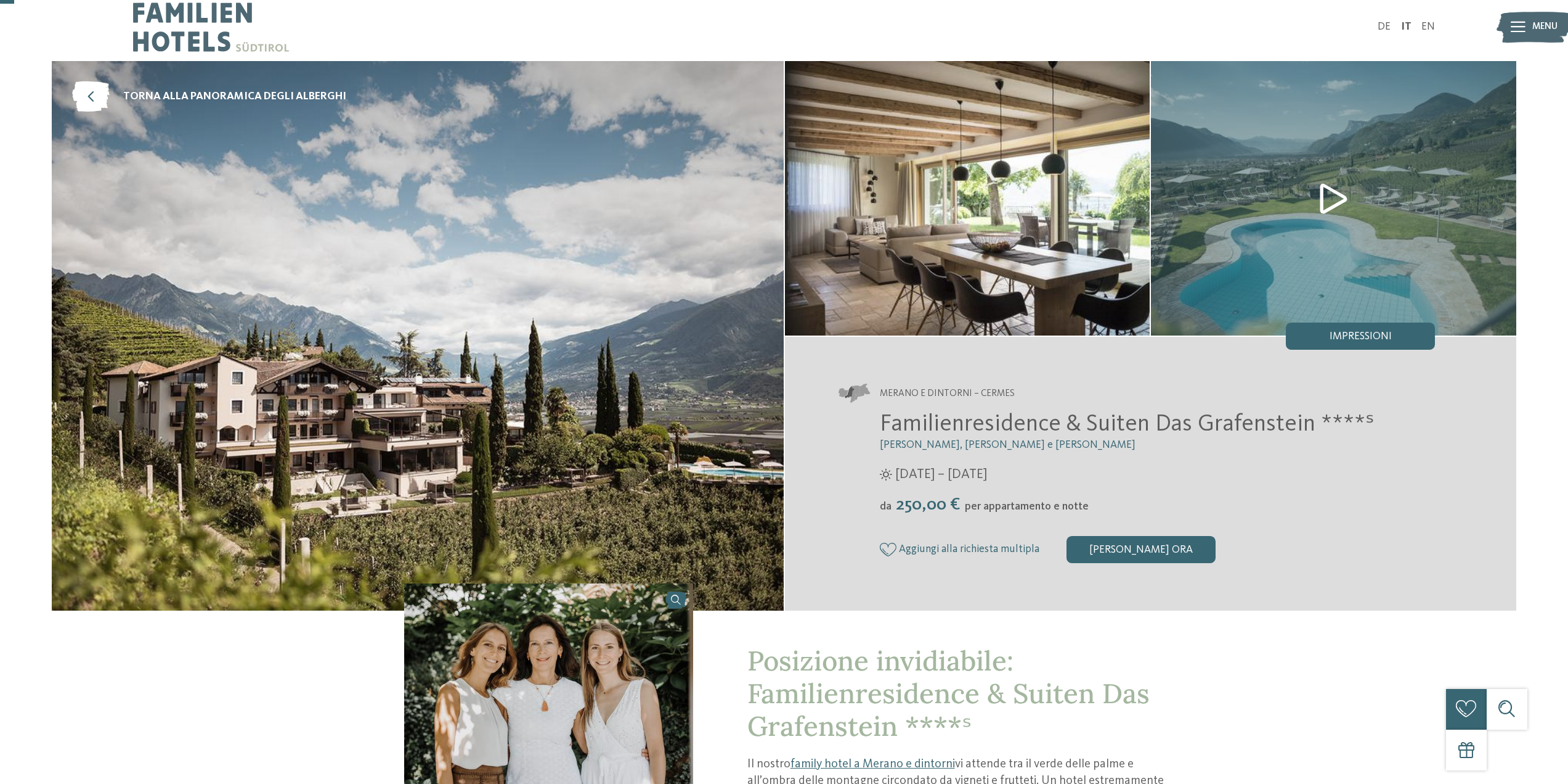
scroll to position [0, 0]
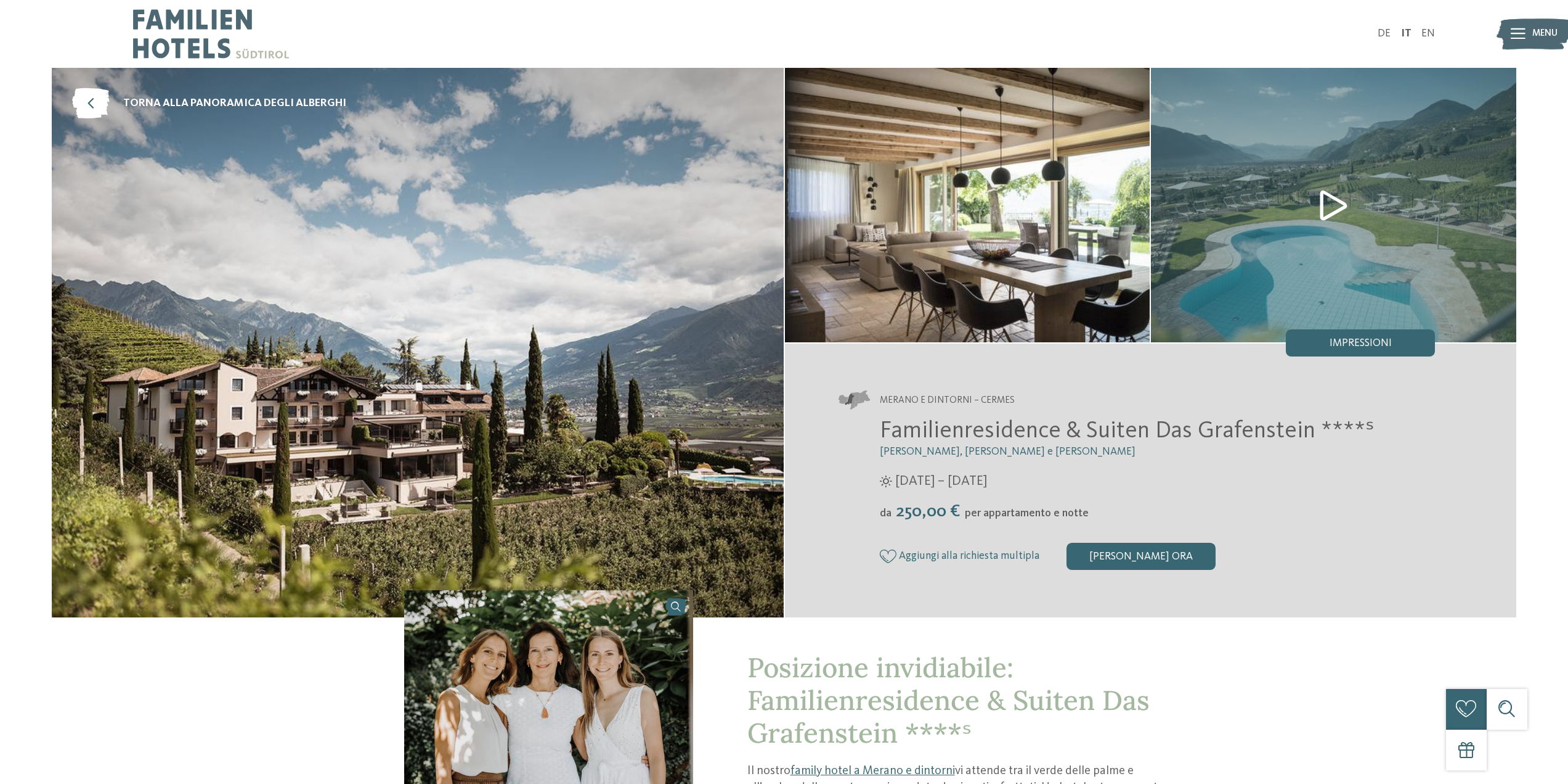
click at [1322, 195] on img at bounding box center [1333, 204] width 366 height 274
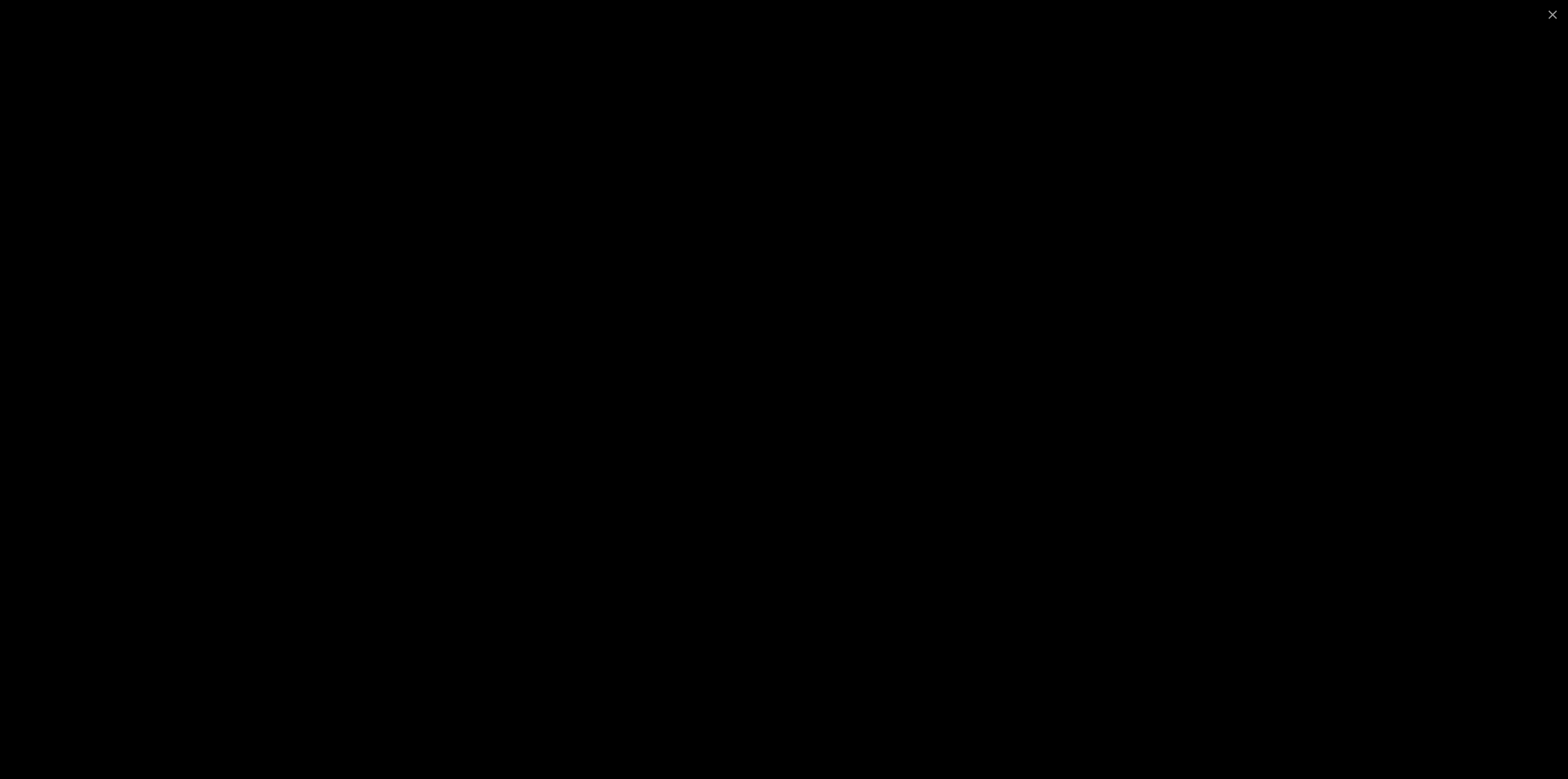
drag, startPoint x: 1428, startPoint y: 240, endPoint x: 1444, endPoint y: 168, distance: 73.8
click at [1428, 236] on div at bounding box center [784, 390] width 1568 height 779
